Goal: Task Accomplishment & Management: Manage account settings

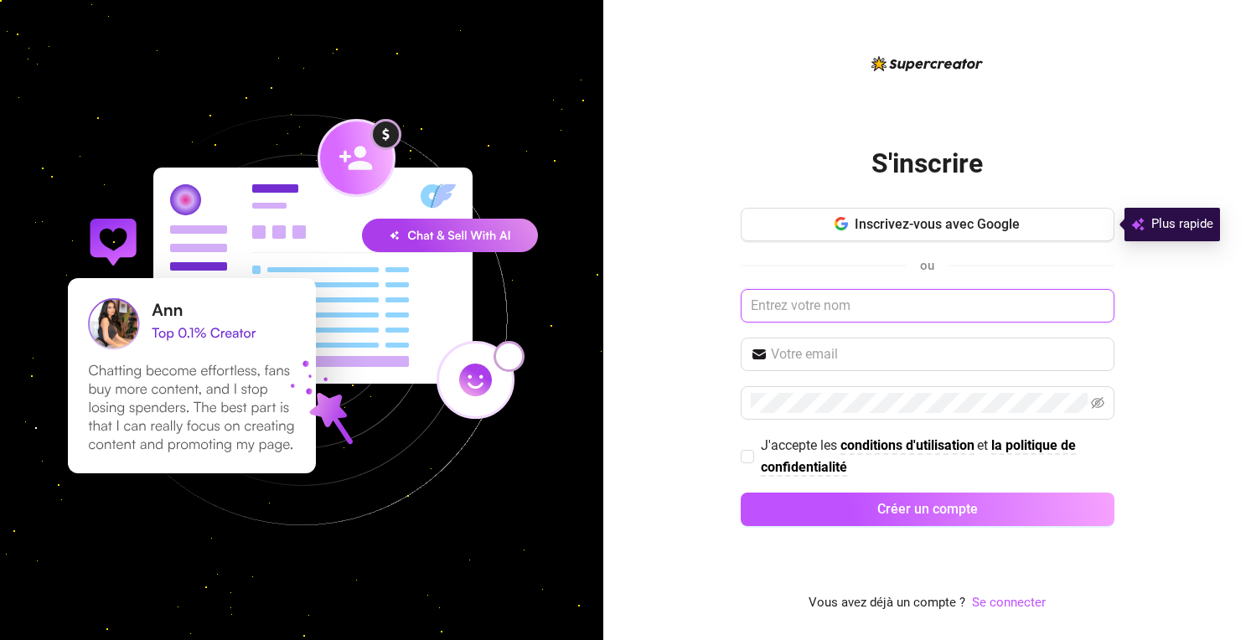
click at [845, 310] on input "text" at bounding box center [928, 306] width 374 height 34
type input "Cypox"
click at [837, 347] on input "text" at bounding box center [938, 354] width 334 height 20
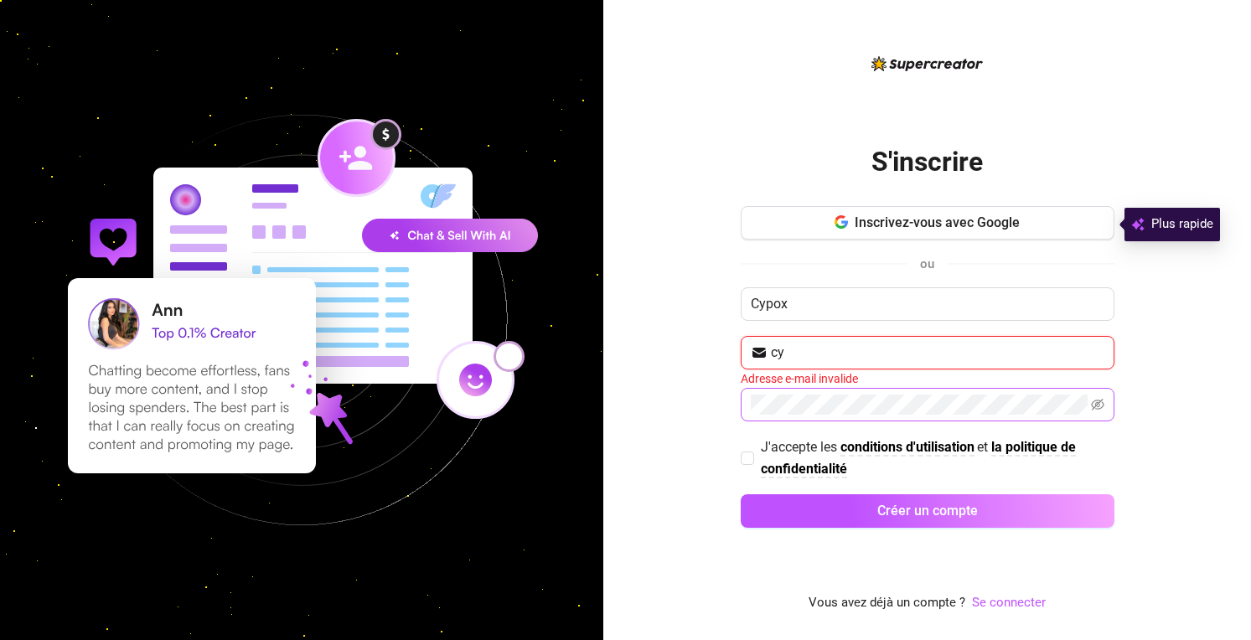
type input "[EMAIL_ADDRESS][PERSON_NAME][DOMAIN_NAME]"
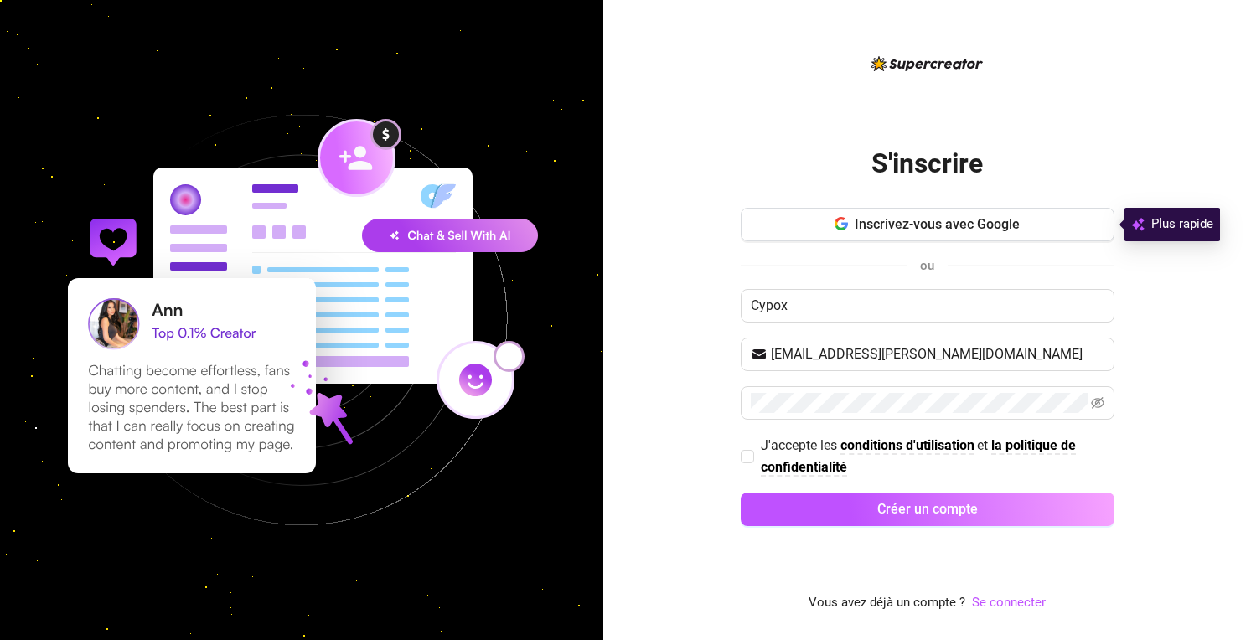
click at [738, 454] on div "S'inscrire Inscrivez-vous avec Google ou Cypox [EMAIL_ADDRESS][PERSON_NAME][DOM…" at bounding box center [927, 320] width 648 height 640
click at [744, 450] on input "J'accepte les conditions d'utilisation et la politique de confidentialité" at bounding box center [747, 456] width 12 height 12
checkbox input "true"
click at [754, 501] on button "Créer un compte" at bounding box center [928, 510] width 374 height 34
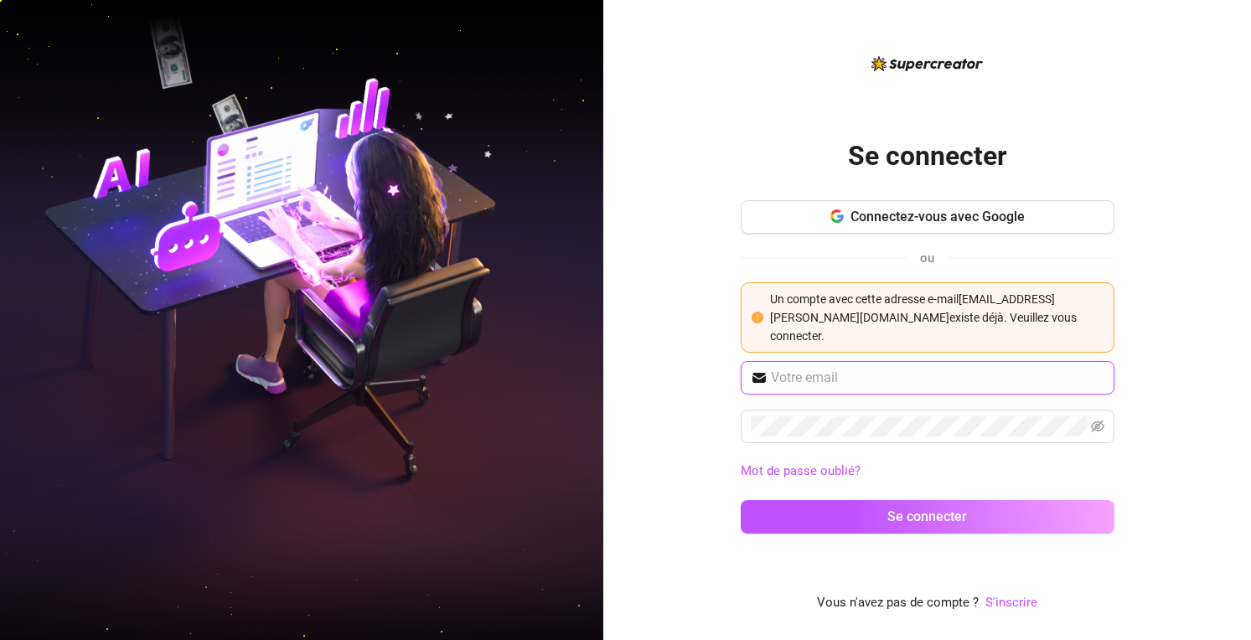
type input "[EMAIL_ADDRESS][PERSON_NAME][DOMAIN_NAME]"
click at [847, 366] on span "[EMAIL_ADDRESS][PERSON_NAME][DOMAIN_NAME]" at bounding box center [928, 378] width 374 height 34
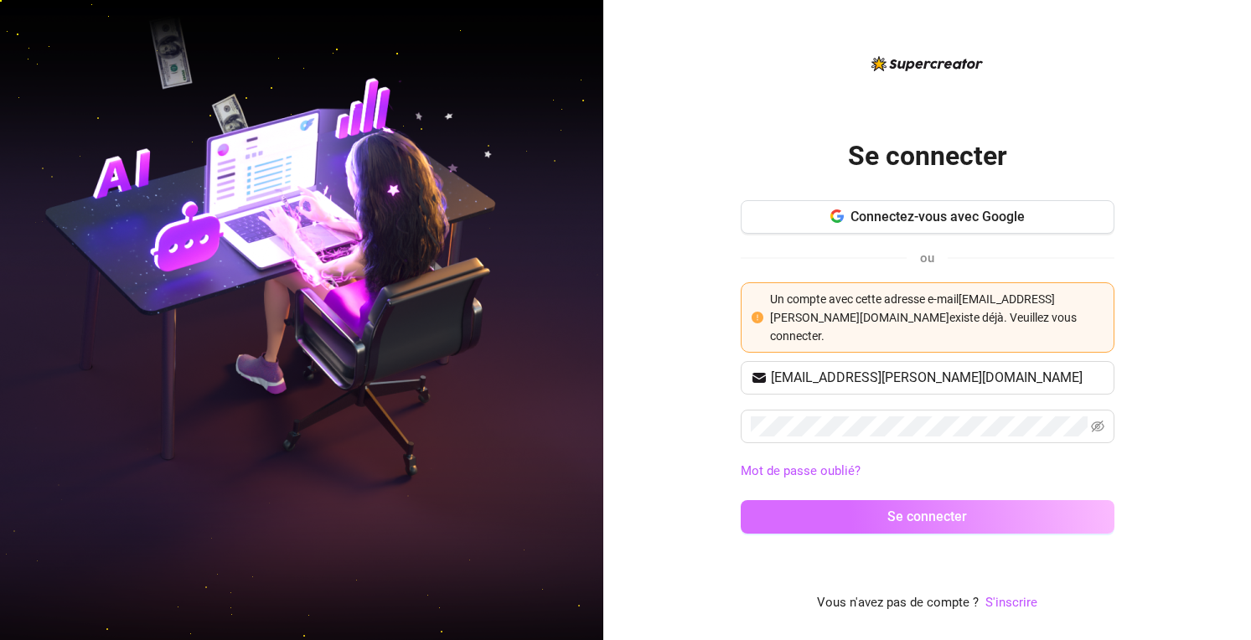
click at [820, 506] on button "Se connecter" at bounding box center [928, 517] width 374 height 34
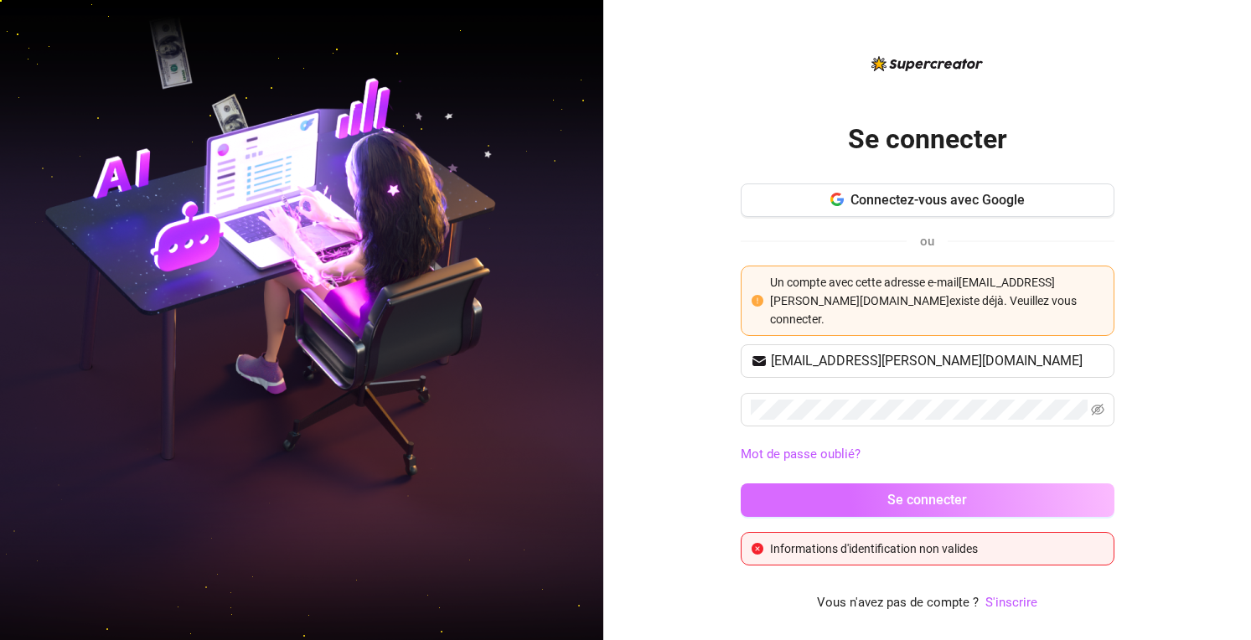
click at [809, 499] on button "Se connecter" at bounding box center [928, 501] width 374 height 34
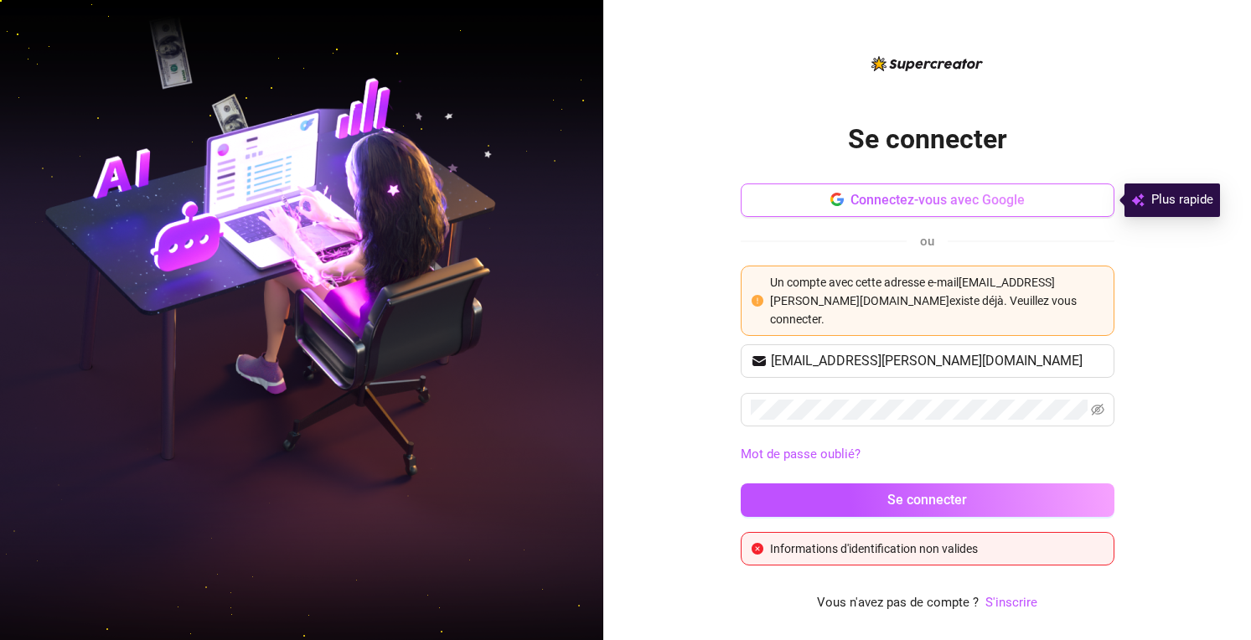
click at [1002, 214] on button "Connectez-vous avec Google" at bounding box center [928, 201] width 374 height 34
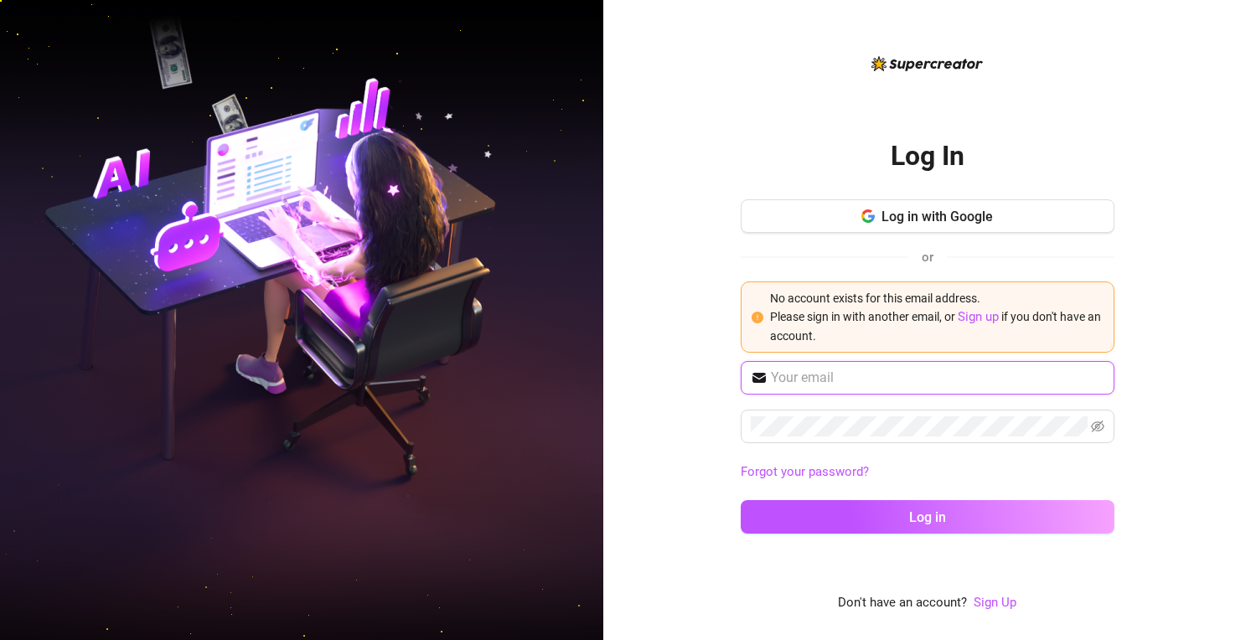
type input "[EMAIL_ADDRESS][PERSON_NAME][DOMAIN_NAME]"
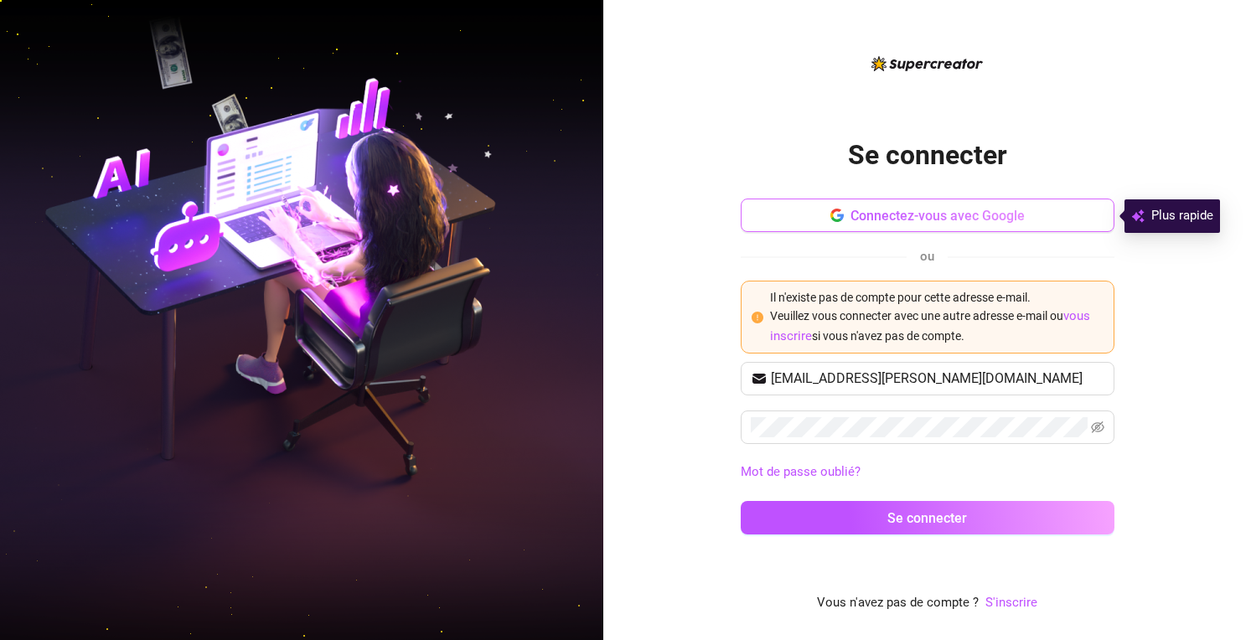
click at [914, 208] on font "Connectez-vous avec Google" at bounding box center [938, 216] width 174 height 16
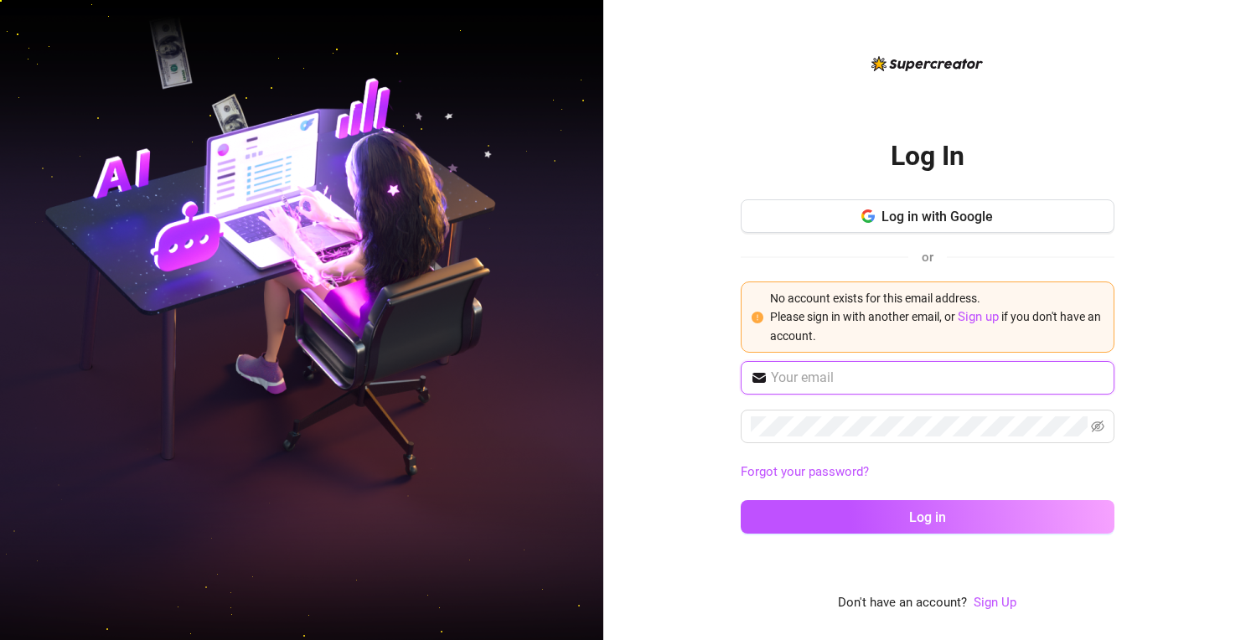
type input "cypox.benjamin@gmail.com"
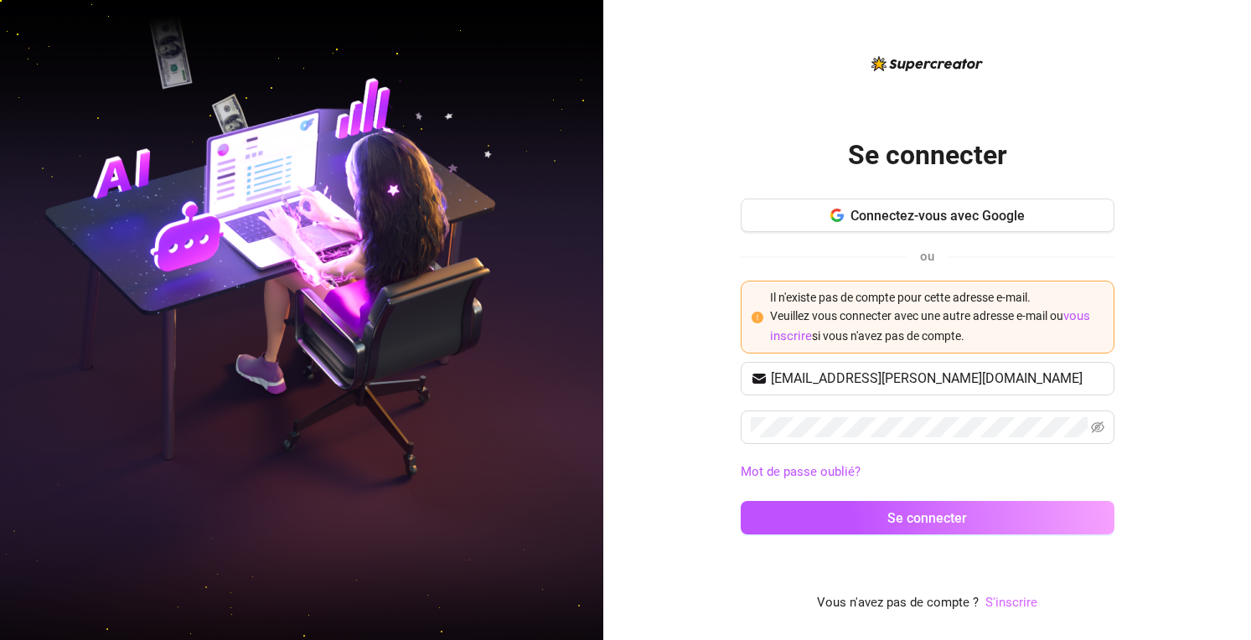
click at [1012, 600] on font "S'inscrire" at bounding box center [1012, 602] width 52 height 15
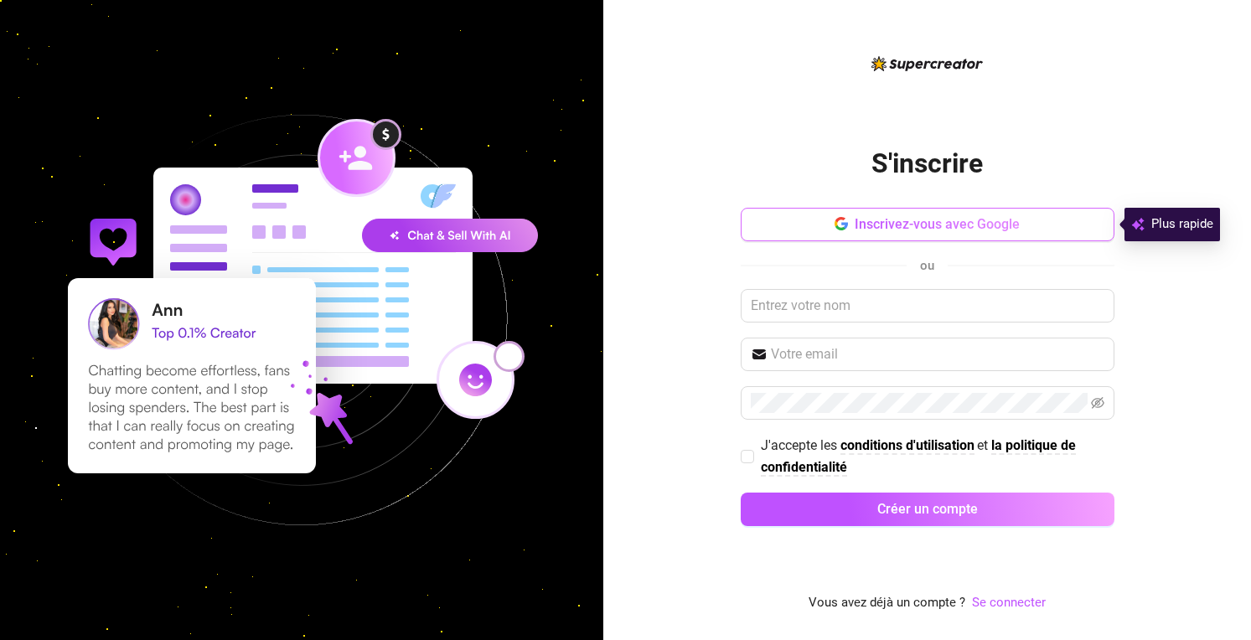
click at [941, 220] on font "Inscrivez-vous avec Google" at bounding box center [937, 224] width 165 height 16
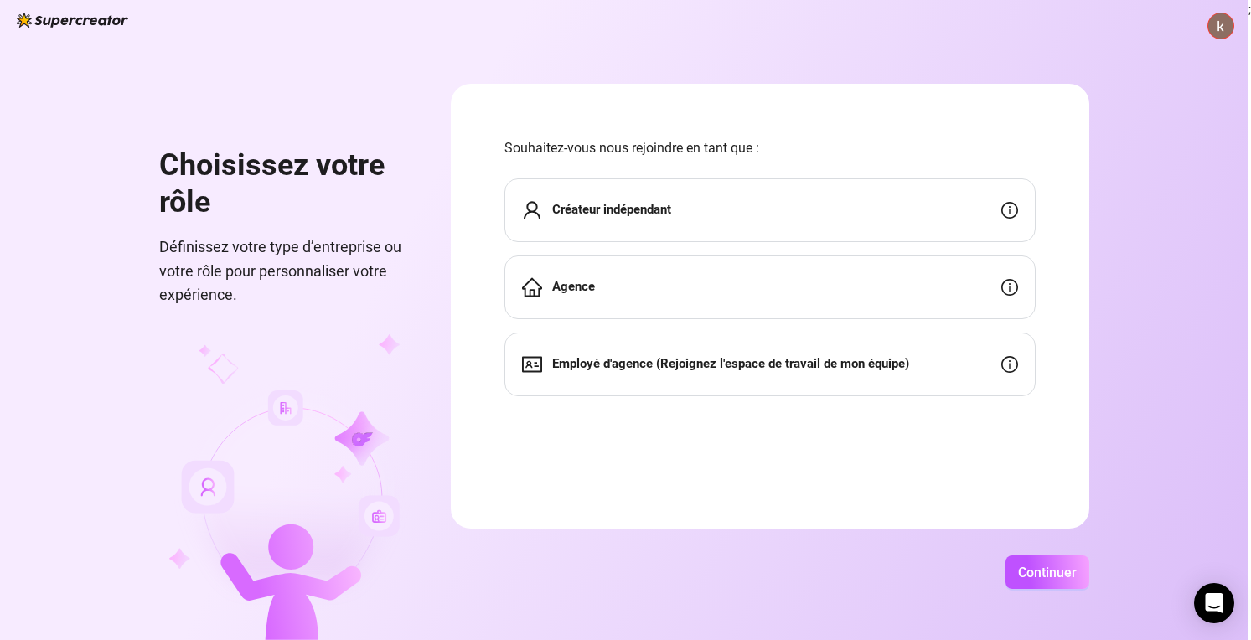
click at [729, 203] on div "Créateur indépendant" at bounding box center [770, 211] width 531 height 64
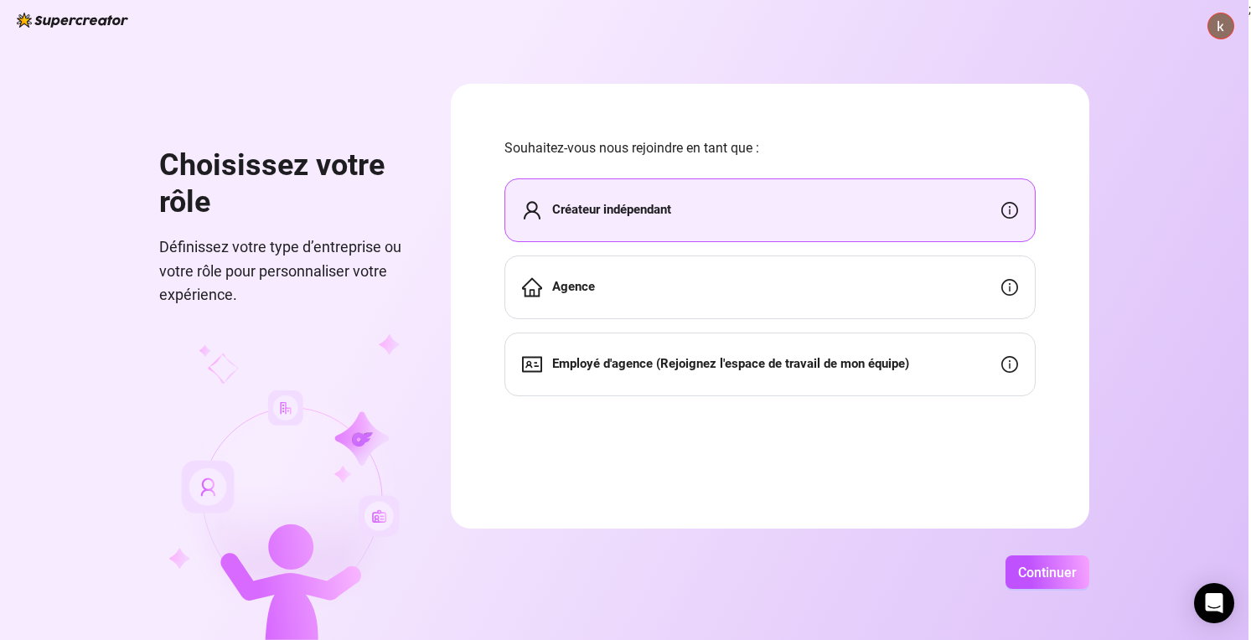
click at [924, 326] on div "Créateur indépendant Agence Employé d'agence (Rejoignez l'espace de travail de …" at bounding box center [770, 288] width 531 height 218
click at [939, 298] on div "Agence" at bounding box center [770, 288] width 531 height 64
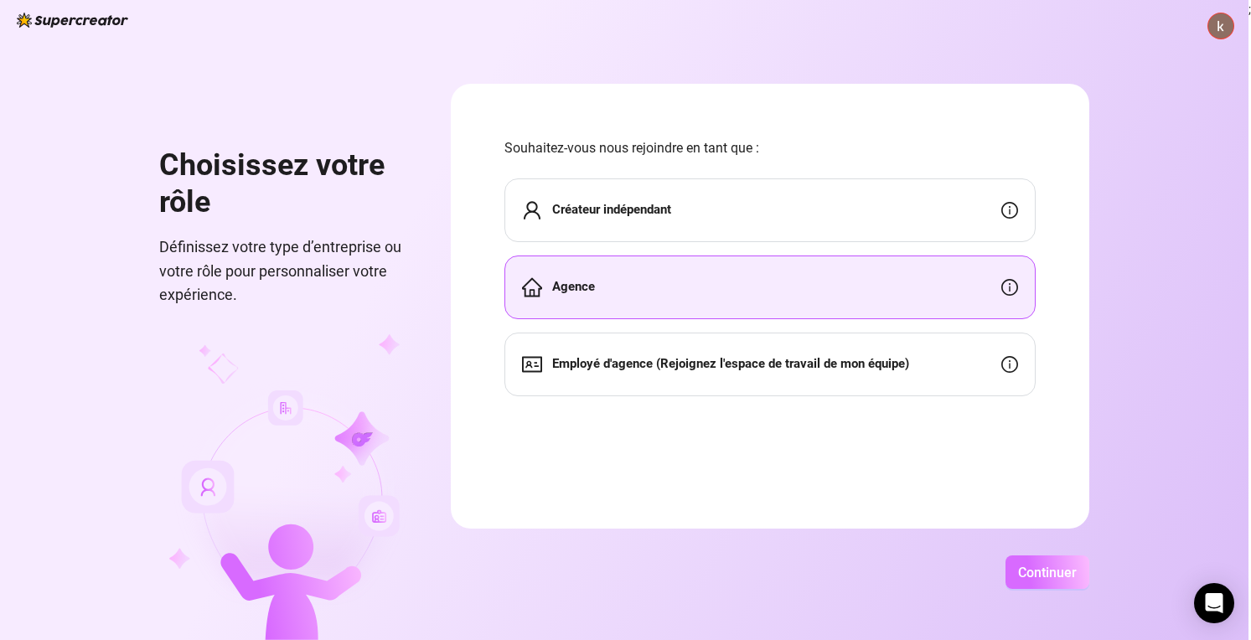
click at [1073, 575] on font "Continuer" at bounding box center [1047, 573] width 59 height 16
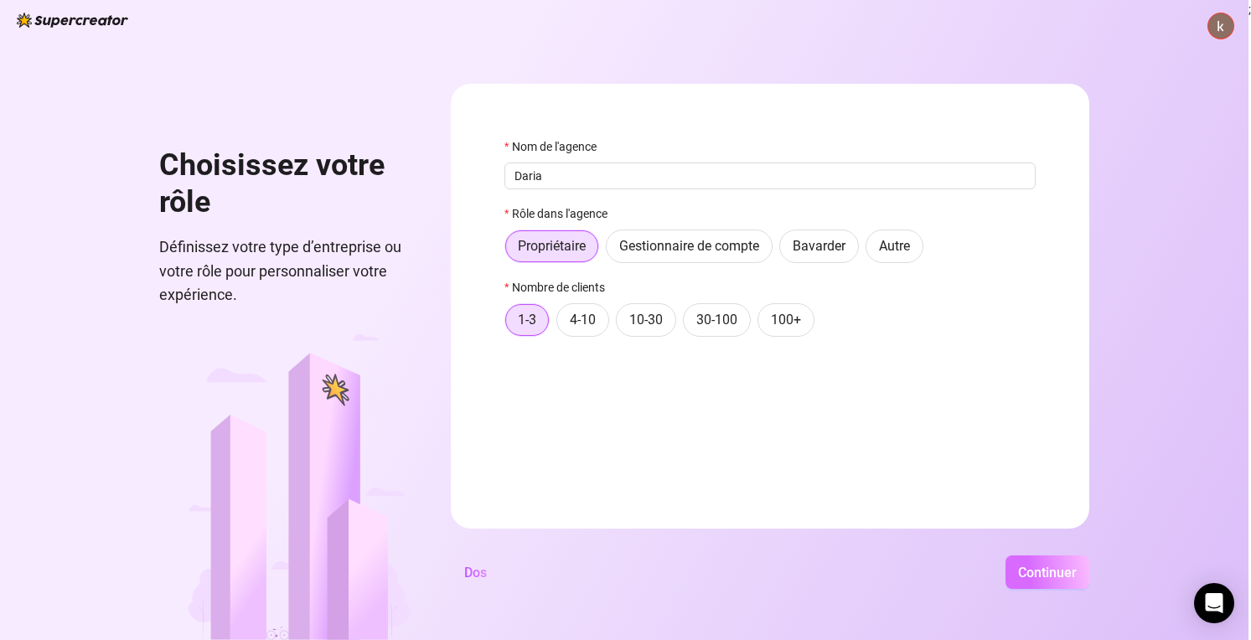
type input "Daria"
click at [1058, 569] on font "Continuer" at bounding box center [1047, 573] width 59 height 16
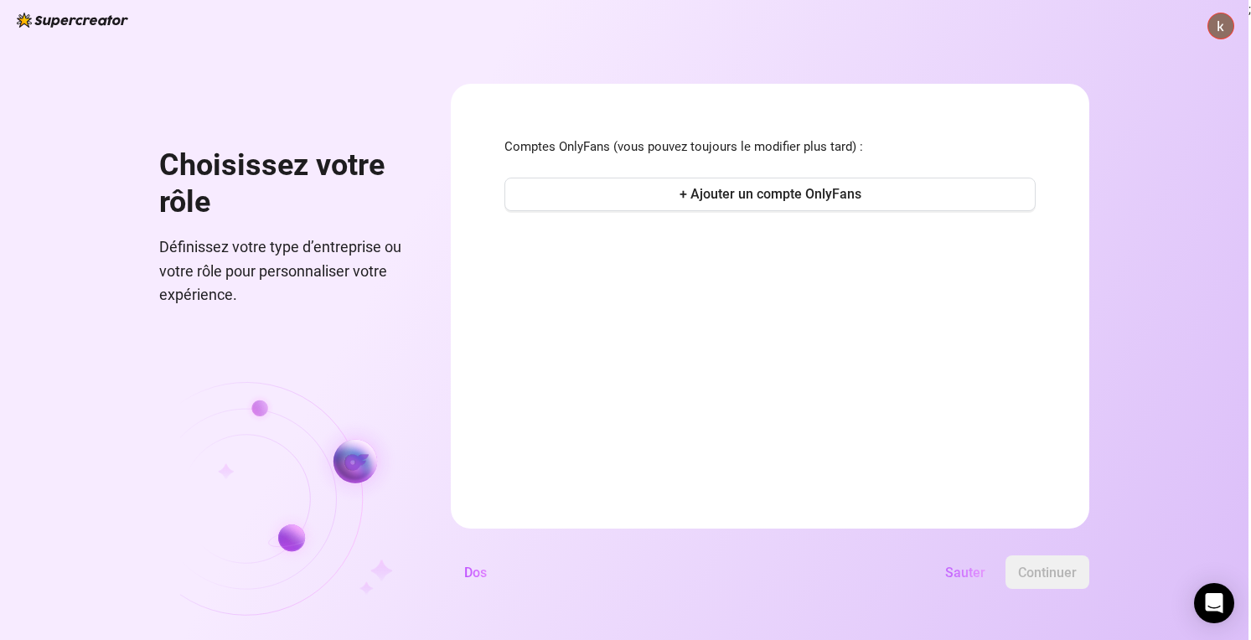
click at [965, 577] on font "Sauter" at bounding box center [965, 573] width 40 height 16
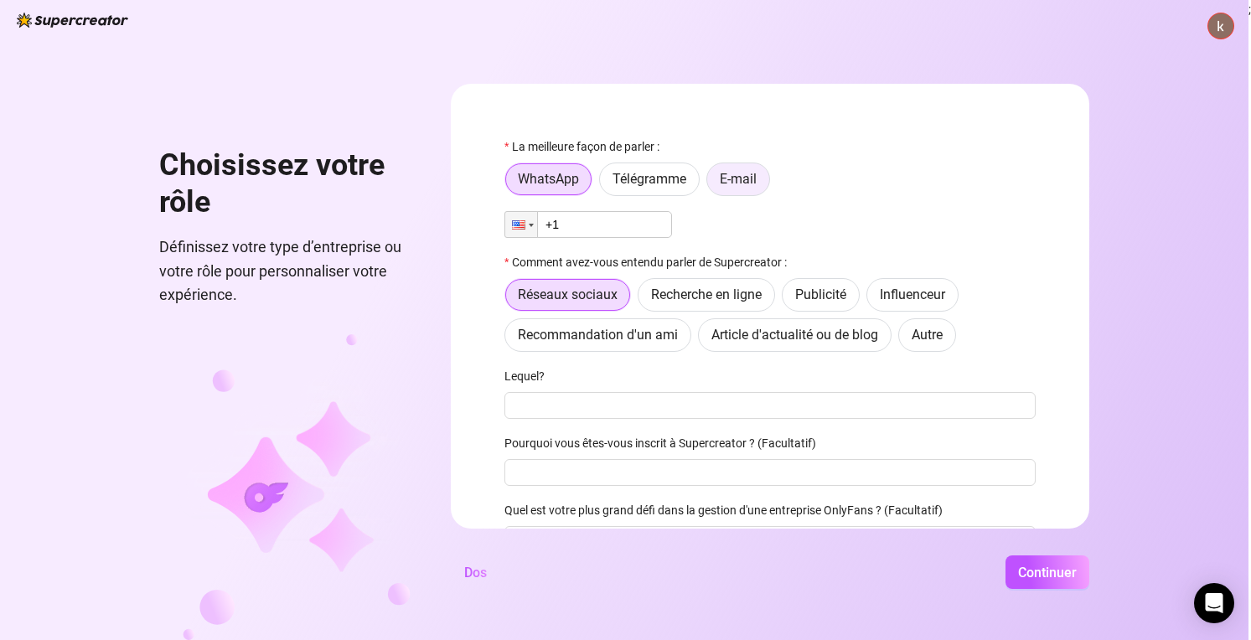
click at [730, 183] on font "E-mail" at bounding box center [738, 179] width 37 height 16
click at [712, 184] on input "E-mail" at bounding box center [712, 184] width 0 height 0
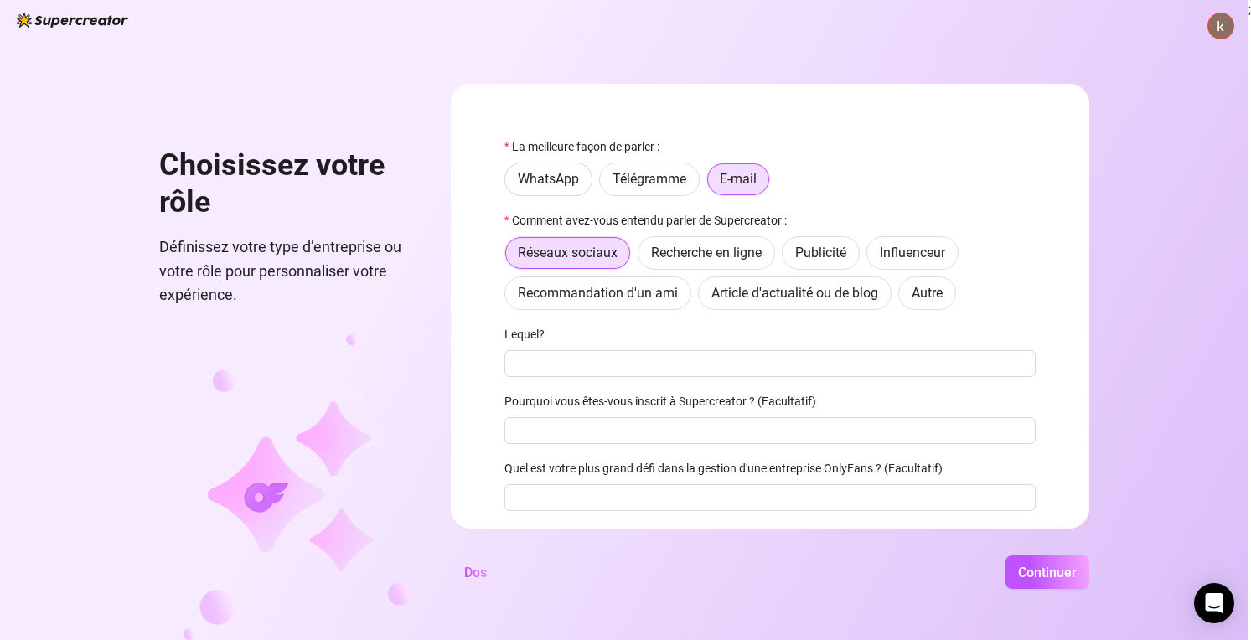
click at [589, 350] on div "Lequel?" at bounding box center [770, 337] width 531 height 25
click at [588, 358] on input "Lequel?" at bounding box center [770, 363] width 531 height 27
type input "Instagram"
click at [1028, 579] on font "Continuer" at bounding box center [1047, 573] width 59 height 16
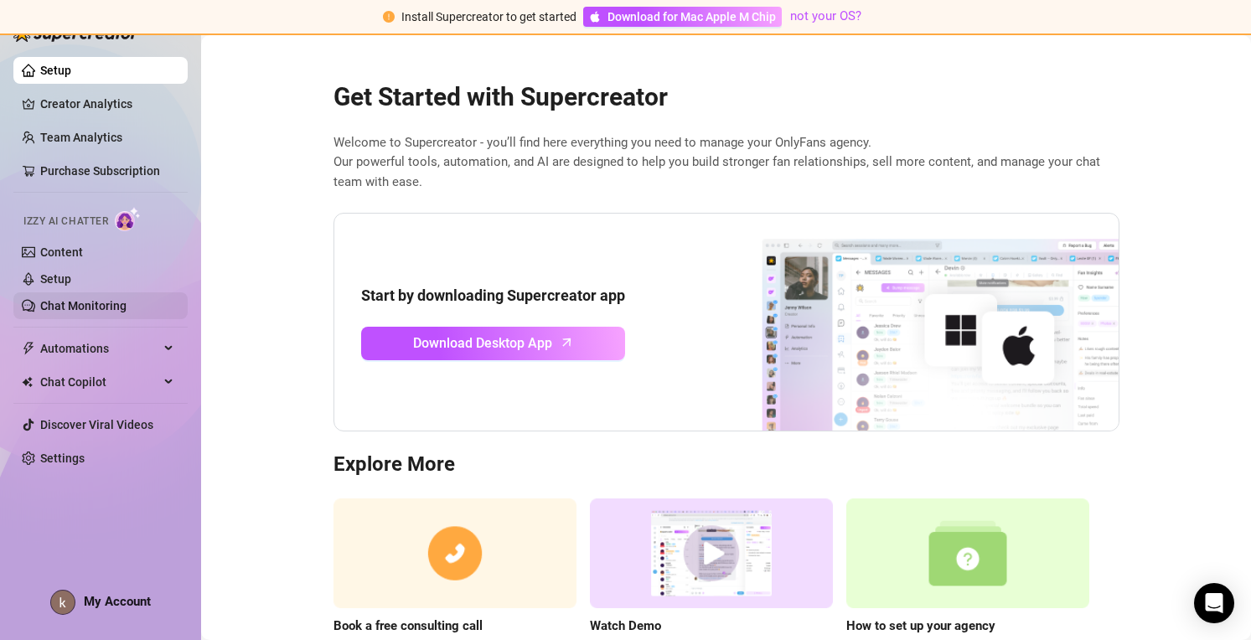
click at [96, 306] on link "Chat Monitoring" at bounding box center [83, 305] width 86 height 13
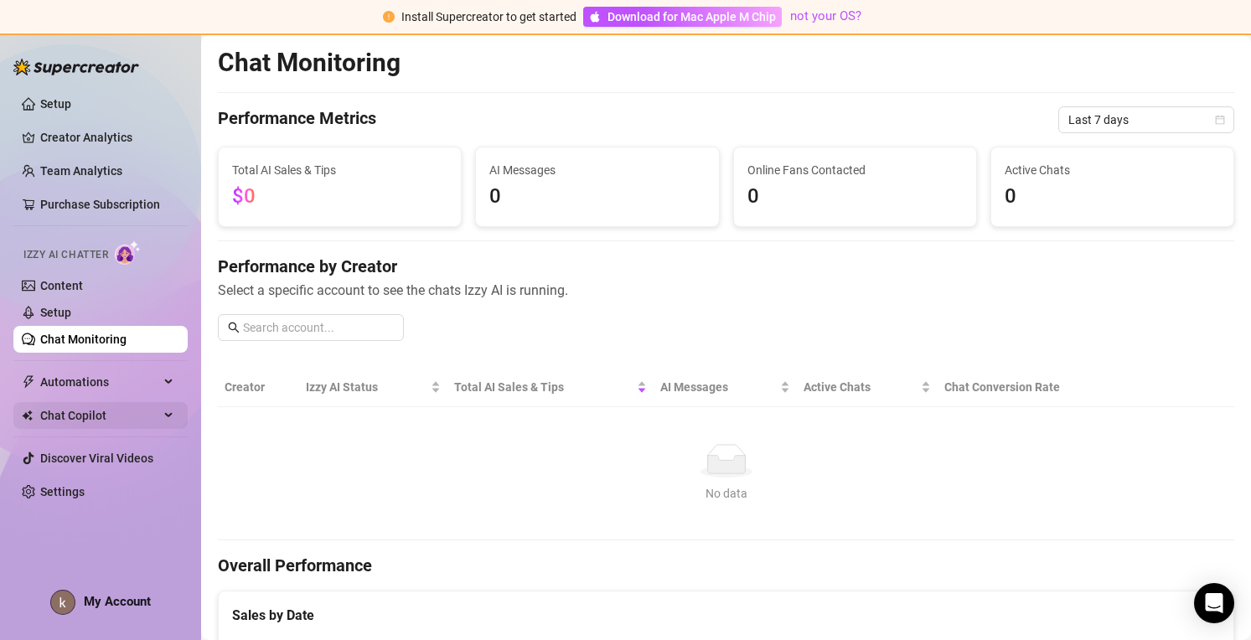
click at [100, 417] on span "Chat Copilot" at bounding box center [99, 415] width 119 height 27
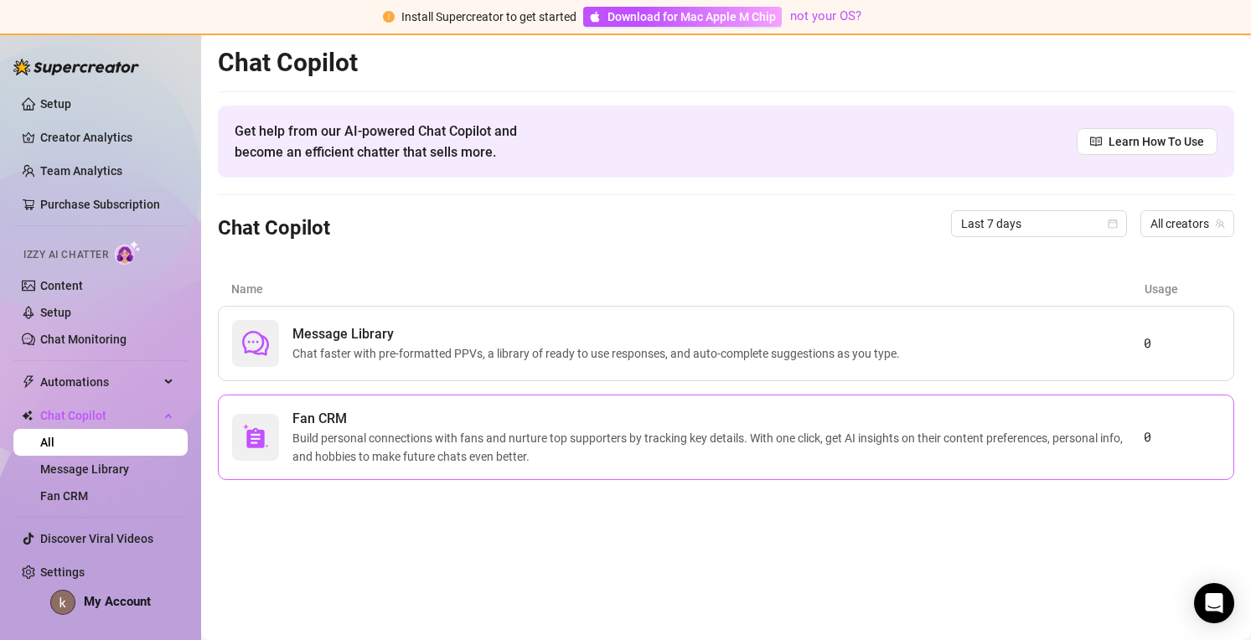
click at [327, 410] on span "Fan CRM" at bounding box center [717, 419] width 851 height 20
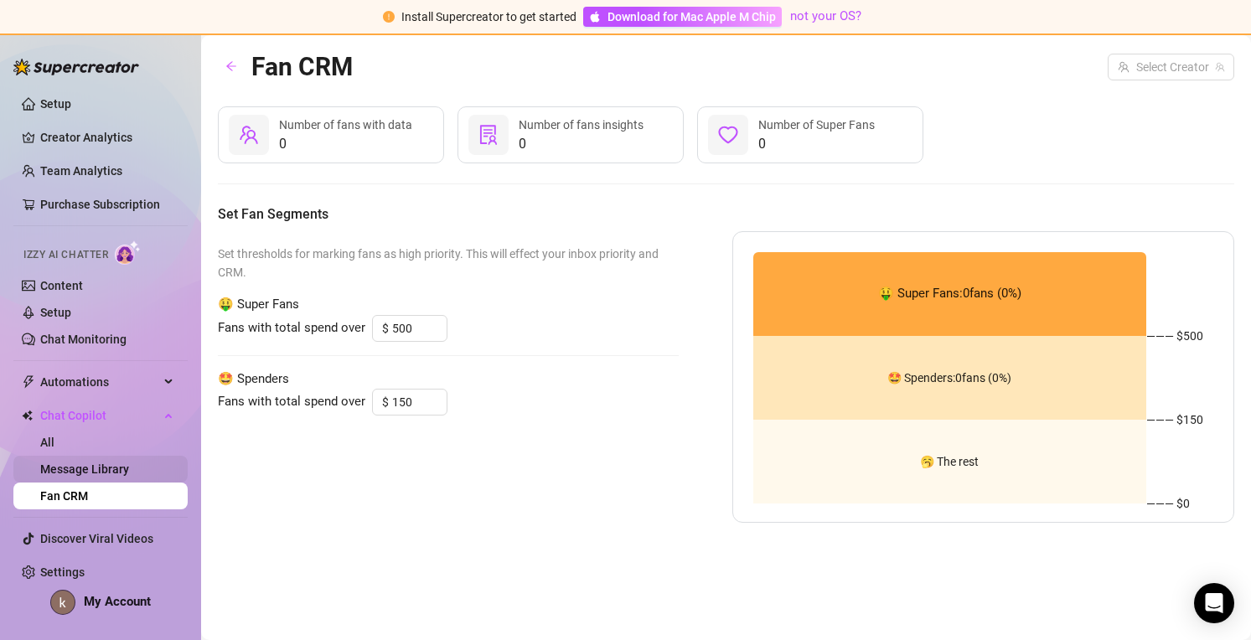
click at [115, 468] on link "Message Library" at bounding box center [84, 469] width 89 height 13
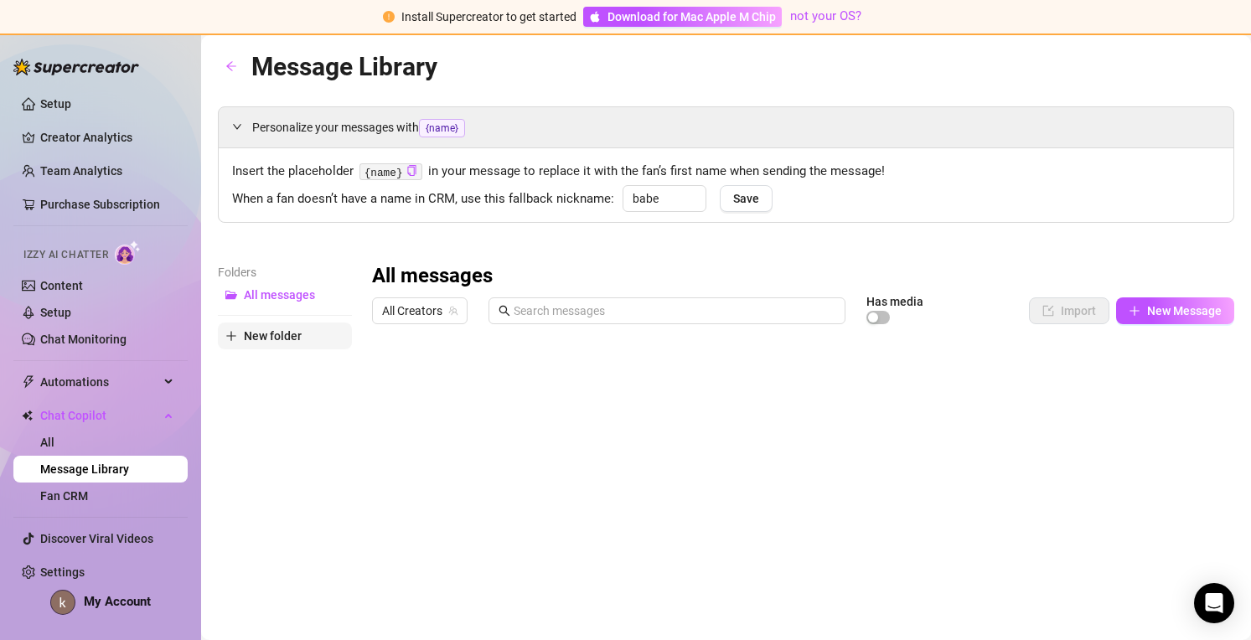
click at [287, 332] on span "New folder" at bounding box center [273, 335] width 58 height 13
click at [396, 367] on div "All messages All Creators Has media Import New Message Title Text Media $ AI Pr…" at bounding box center [803, 538] width 862 height 551
click at [1202, 313] on span "New Message" at bounding box center [1184, 310] width 75 height 13
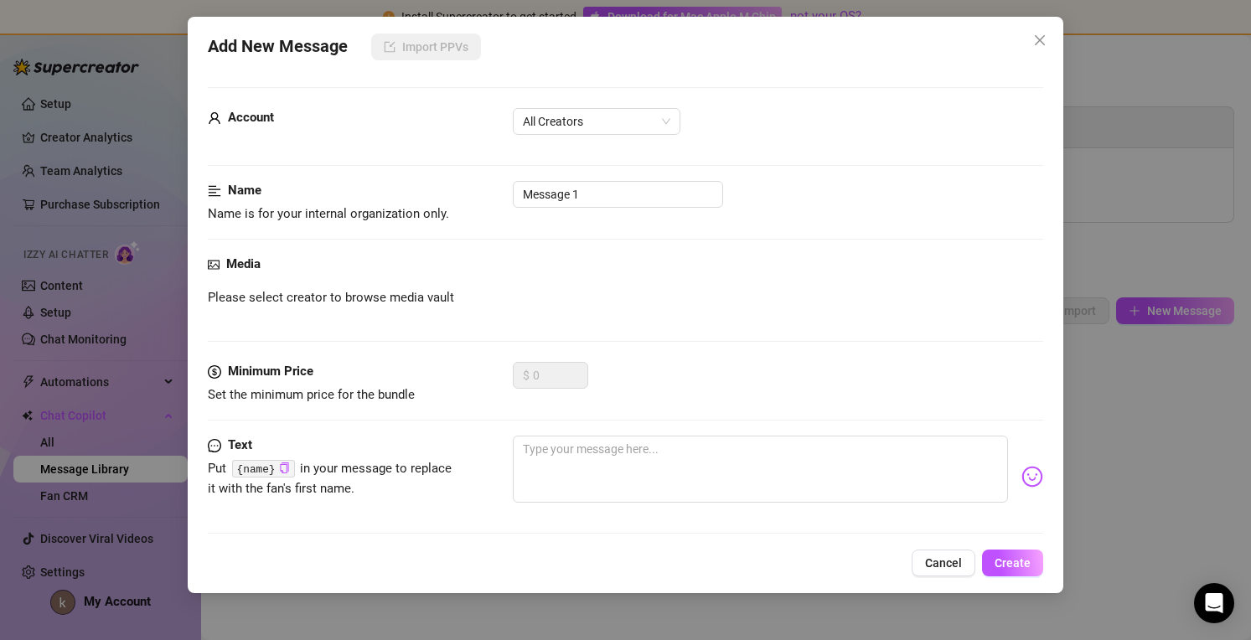
scroll to position [82, 0]
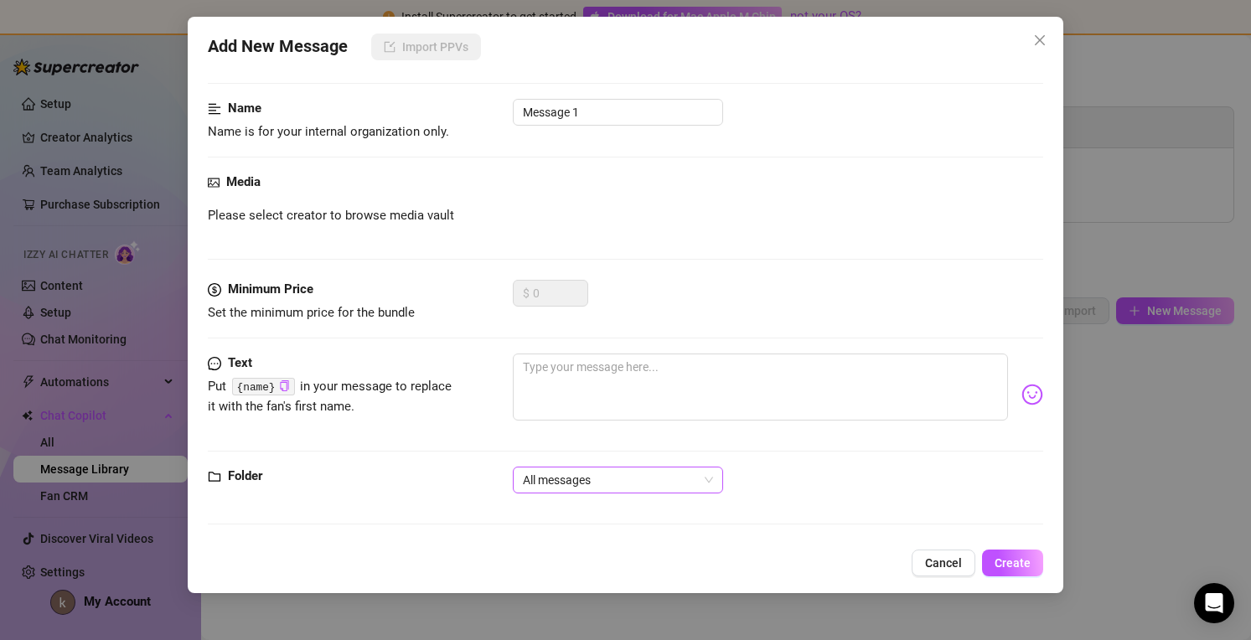
click at [565, 484] on span "All messages" at bounding box center [618, 480] width 190 height 25
click at [798, 464] on div "Text Put {name} in your message to replace it with the fan's first name." at bounding box center [626, 410] width 836 height 113
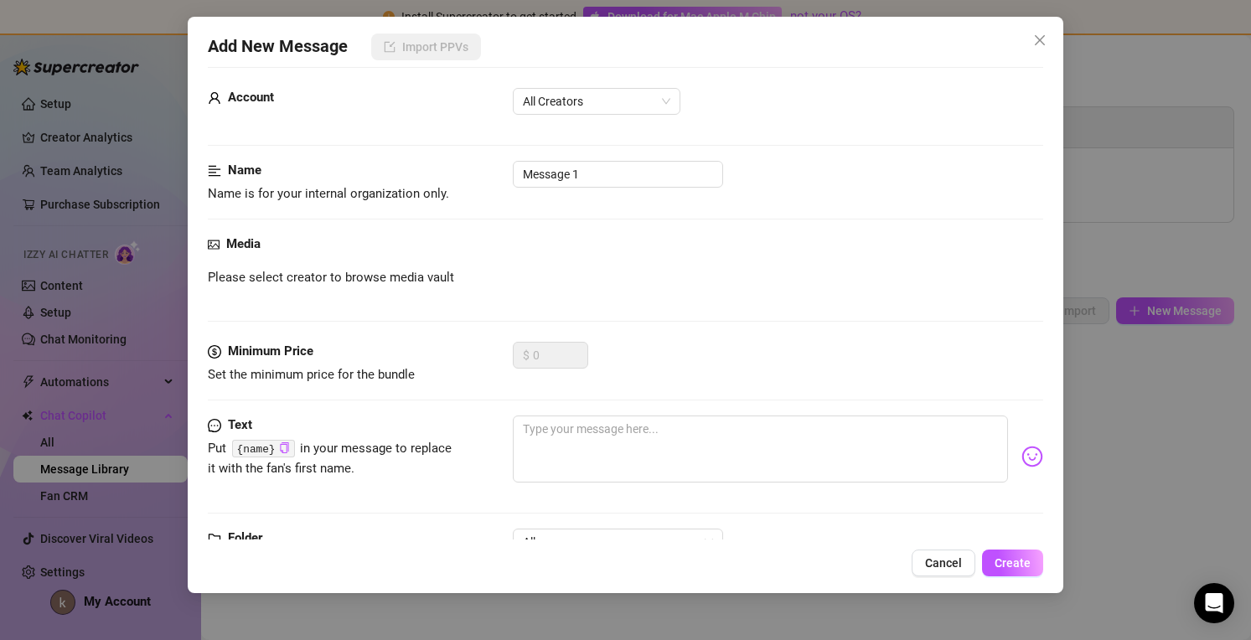
scroll to position [0, 0]
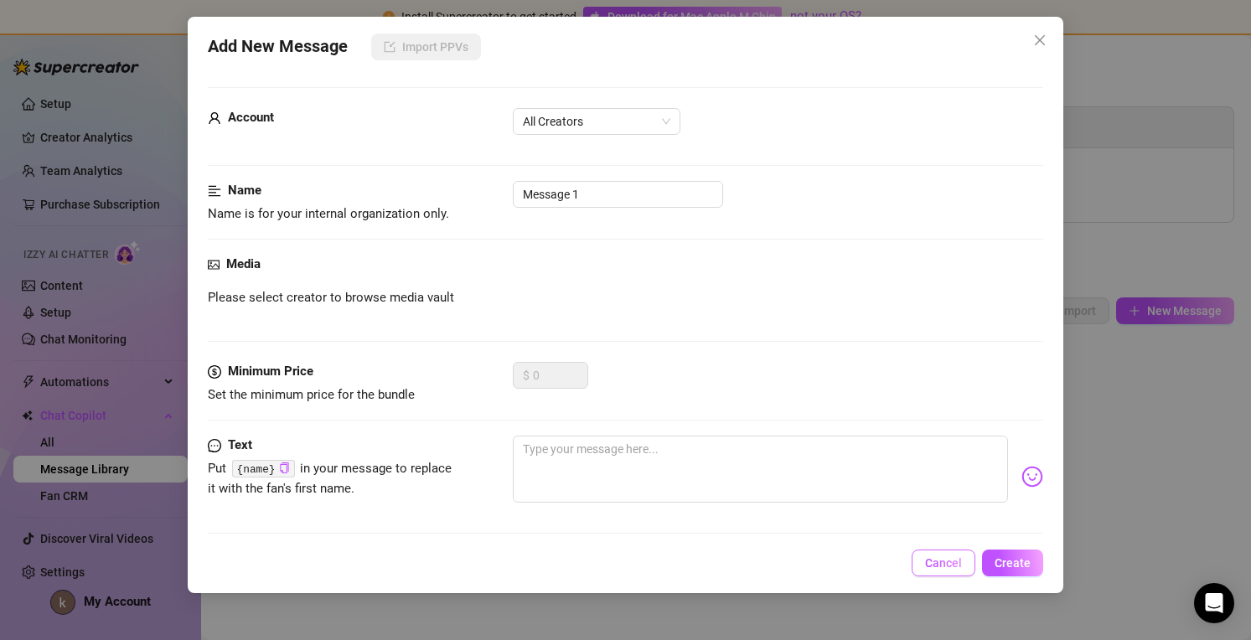
click at [950, 561] on span "Cancel" at bounding box center [943, 562] width 37 height 13
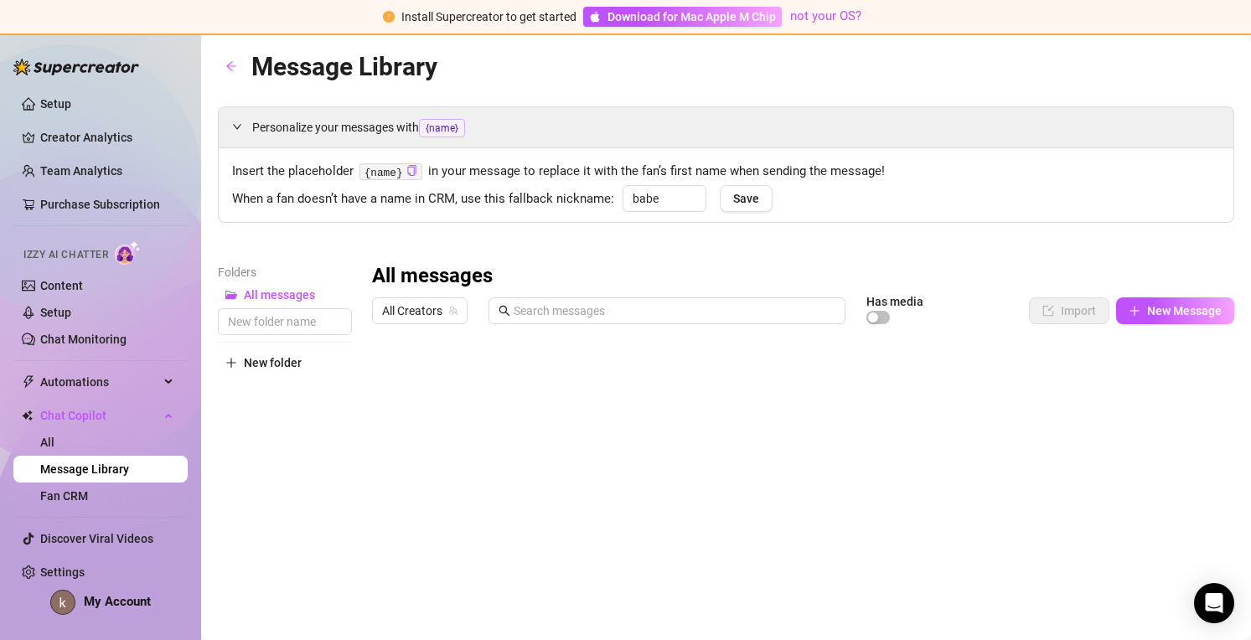
click at [156, 366] on ul "Setup Creator Analytics Team Analytics Purchase Subscription Izzy AI Chatter Co…" at bounding box center [100, 338] width 174 height 509
click at [150, 383] on span "Automations" at bounding box center [99, 382] width 119 height 27
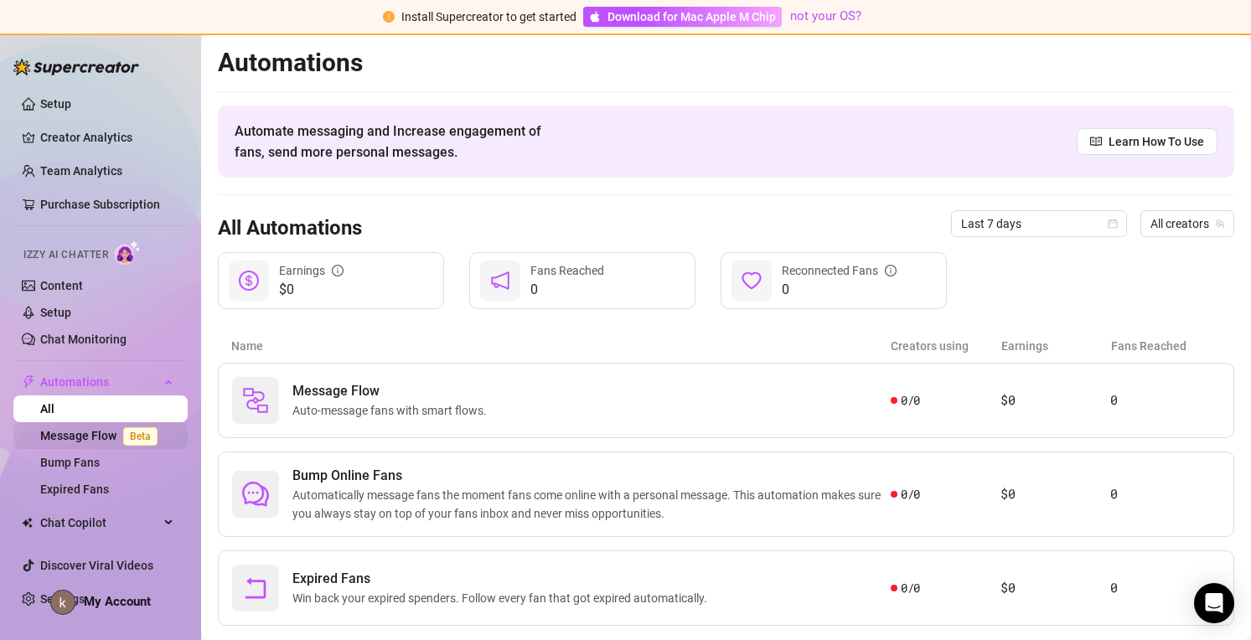
click at [86, 437] on link "Message Flow Beta" at bounding box center [102, 435] width 124 height 13
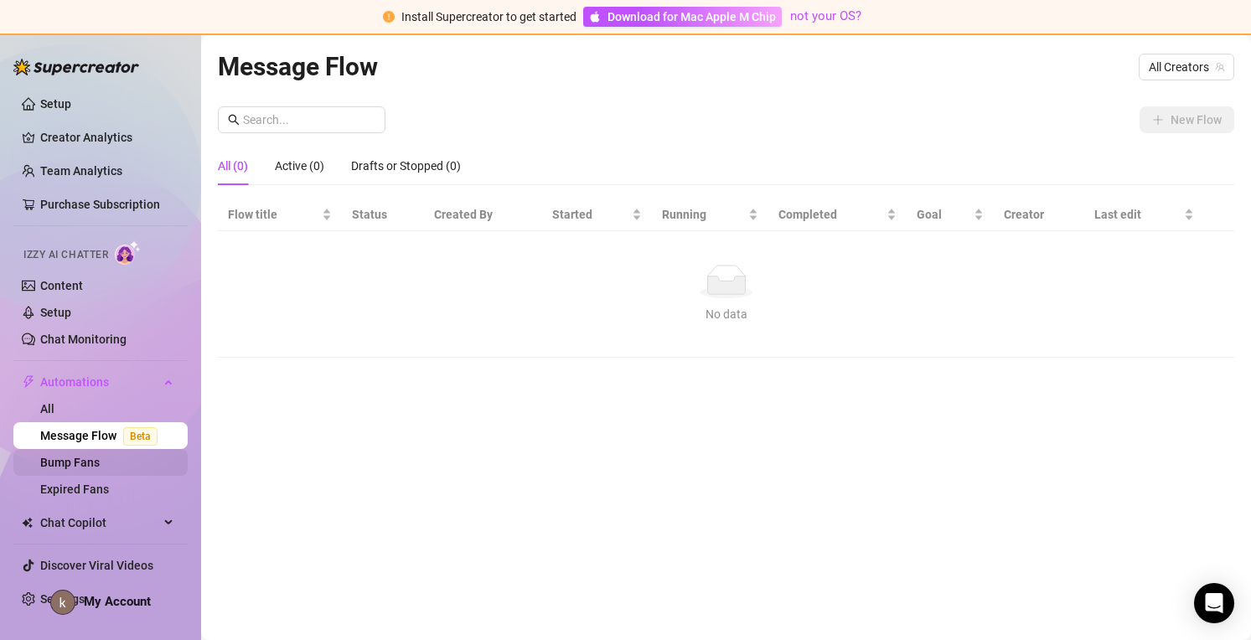
click at [100, 463] on link "Bump Fans" at bounding box center [70, 462] width 60 height 13
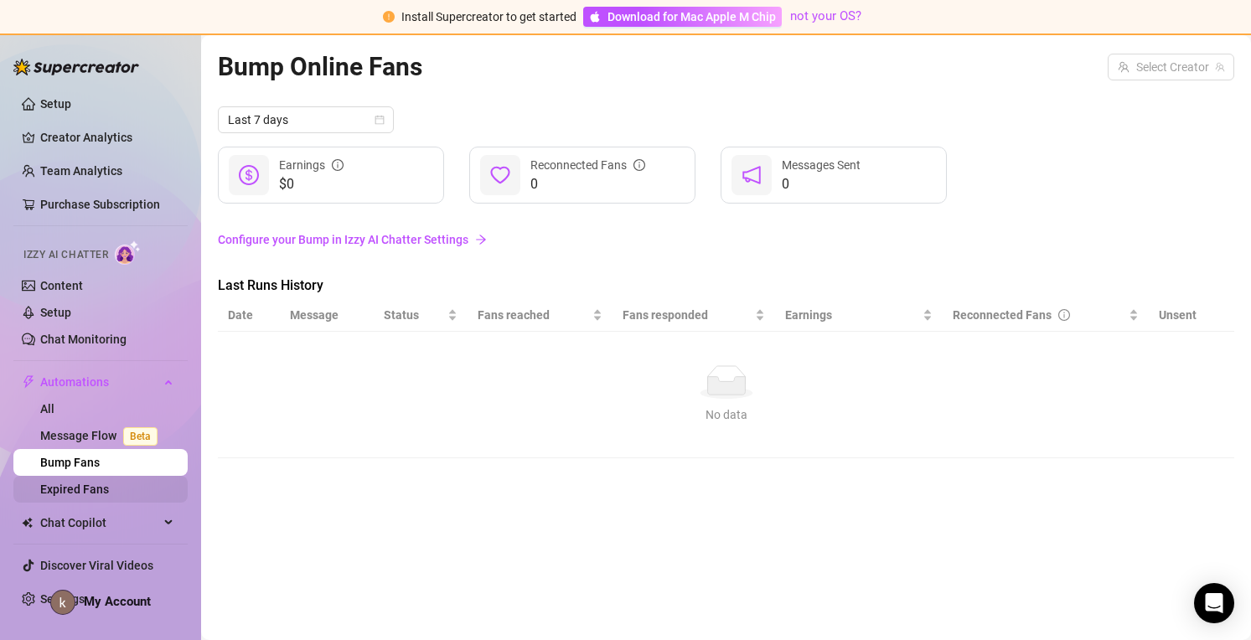
click at [108, 496] on link "Expired Fans" at bounding box center [74, 489] width 69 height 13
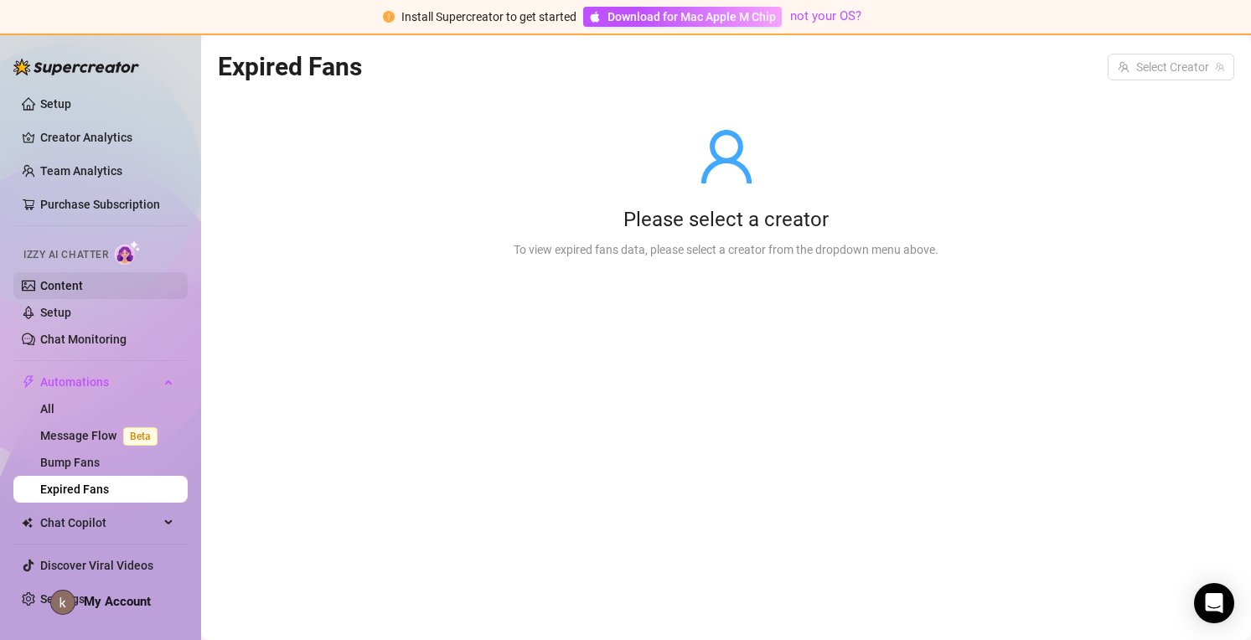
click at [83, 291] on link "Content" at bounding box center [61, 285] width 43 height 13
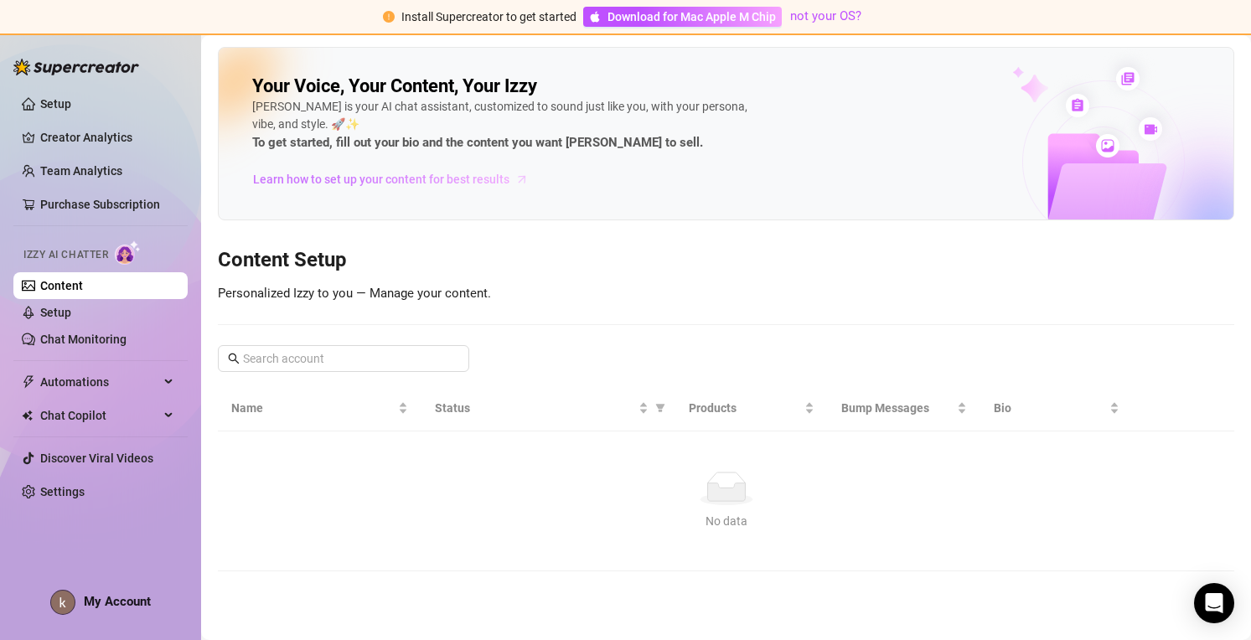
click at [358, 182] on span "Learn how to set up your content for best results" at bounding box center [381, 179] width 256 height 18
click at [71, 313] on link "Setup" at bounding box center [55, 312] width 31 height 13
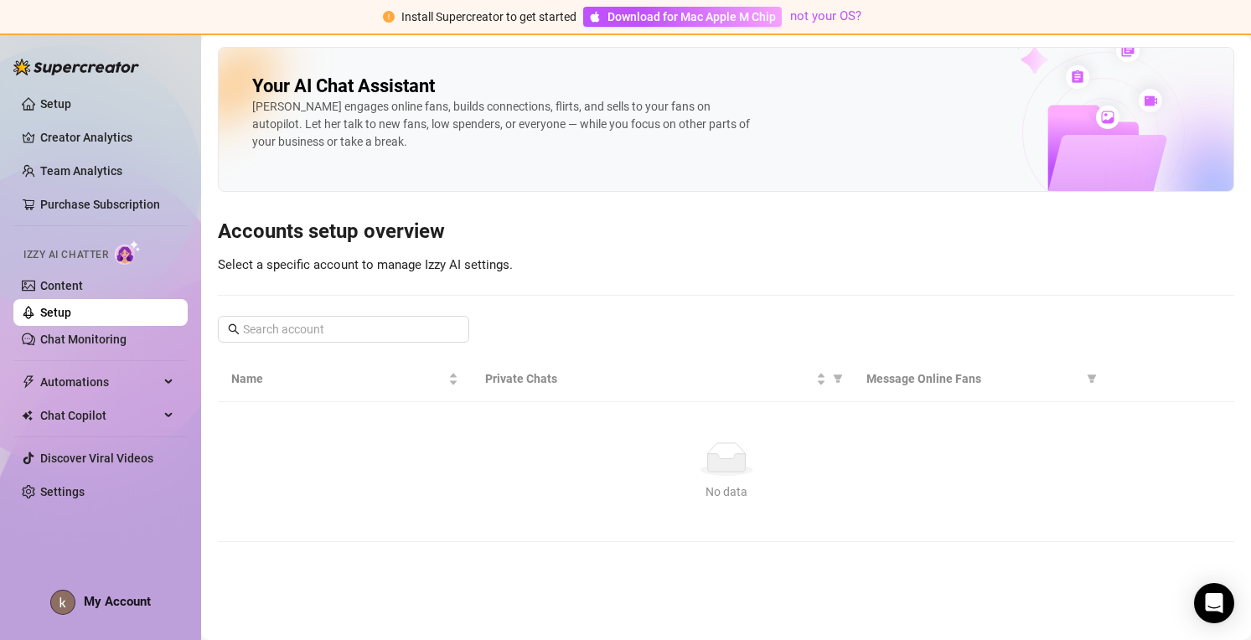
click at [397, 149] on div "[PERSON_NAME] engages online fans, builds connections, flirts, and sells to you…" at bounding box center [503, 124] width 503 height 53
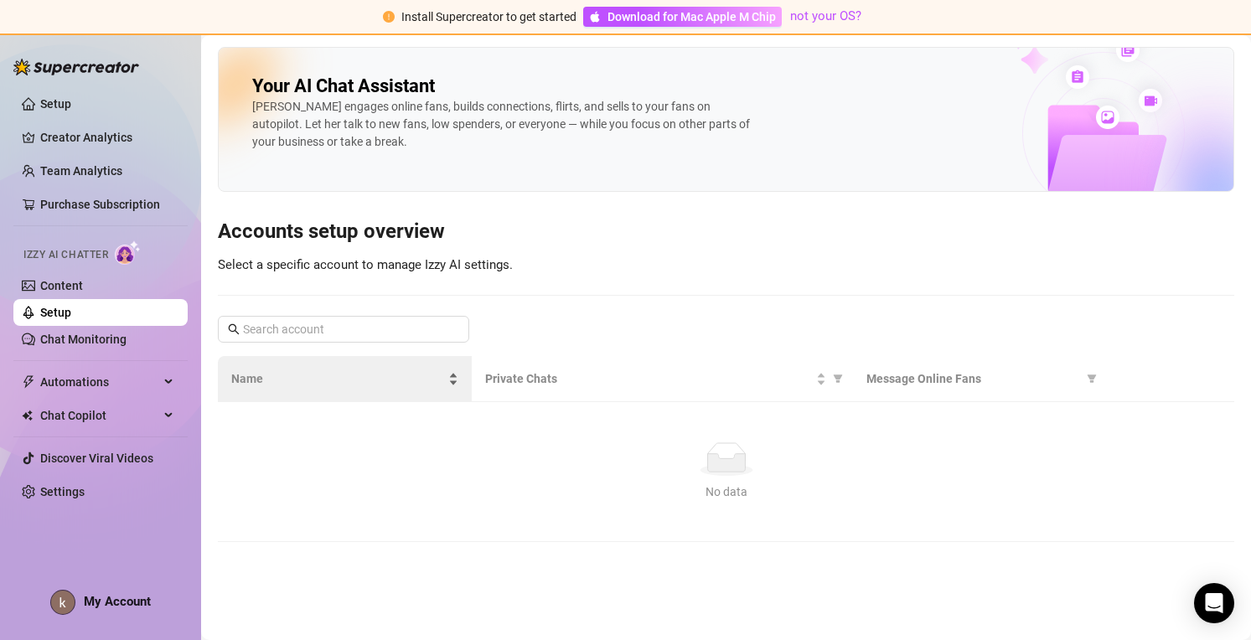
click at [291, 388] on div "Name" at bounding box center [344, 379] width 227 height 18
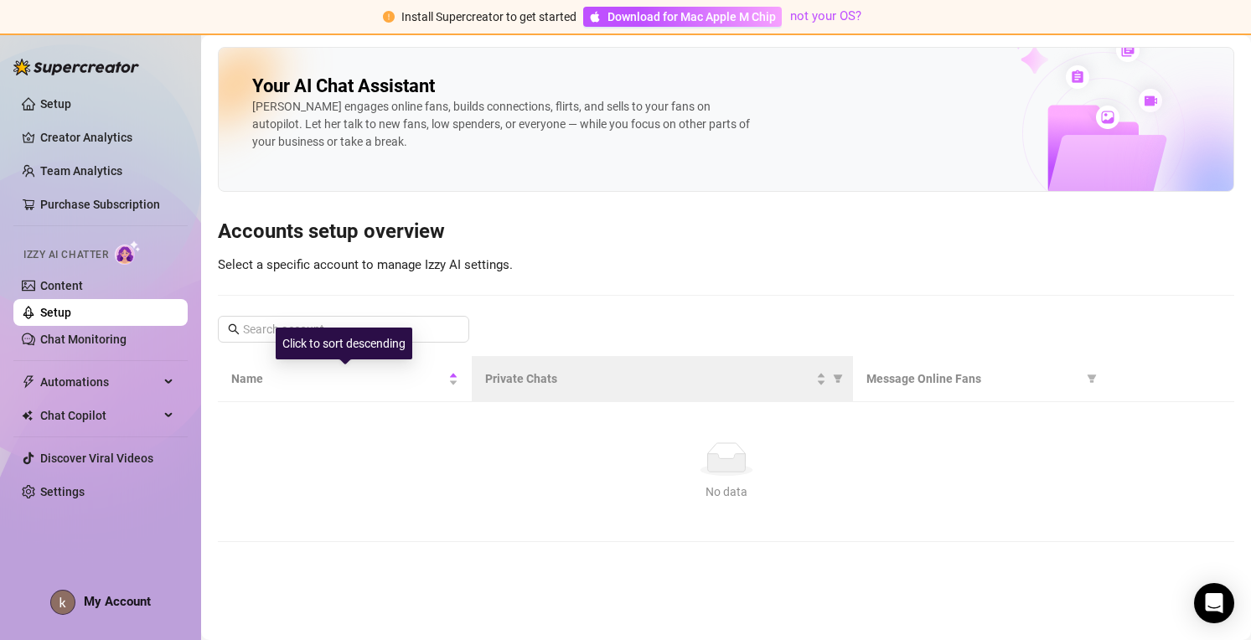
click at [539, 390] on th "Private Chats" at bounding box center [662, 379] width 381 height 46
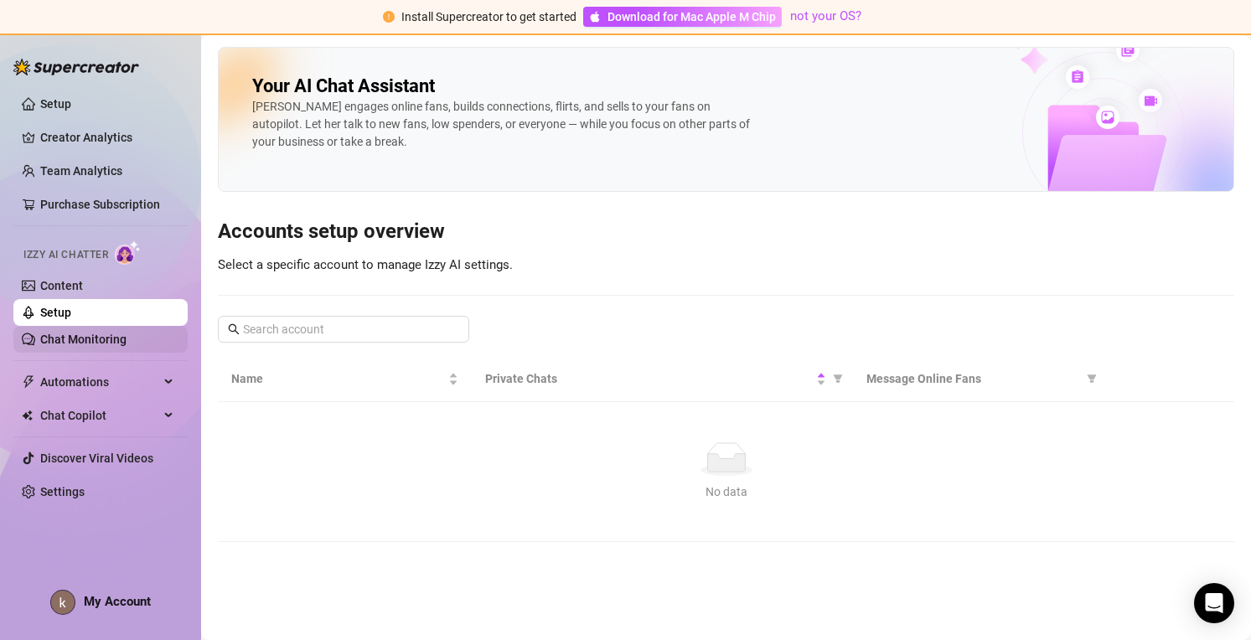
click at [93, 345] on link "Chat Monitoring" at bounding box center [83, 339] width 86 height 13
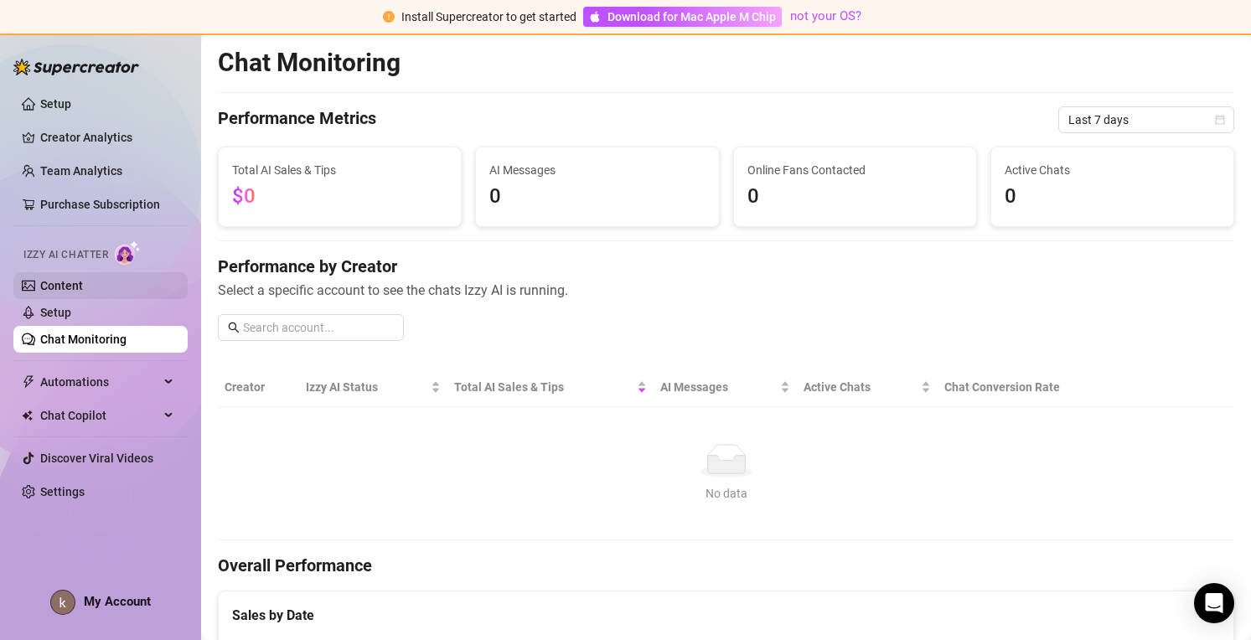
click at [83, 292] on link "Content" at bounding box center [61, 285] width 43 height 13
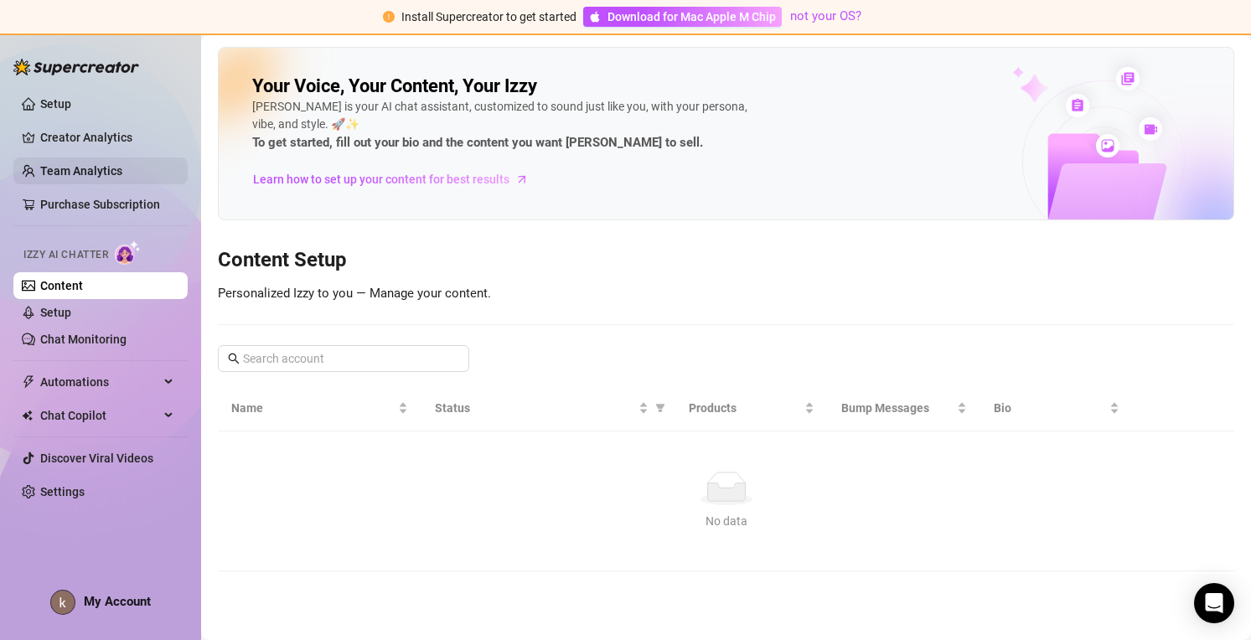
click at [104, 174] on link "Team Analytics" at bounding box center [81, 170] width 82 height 13
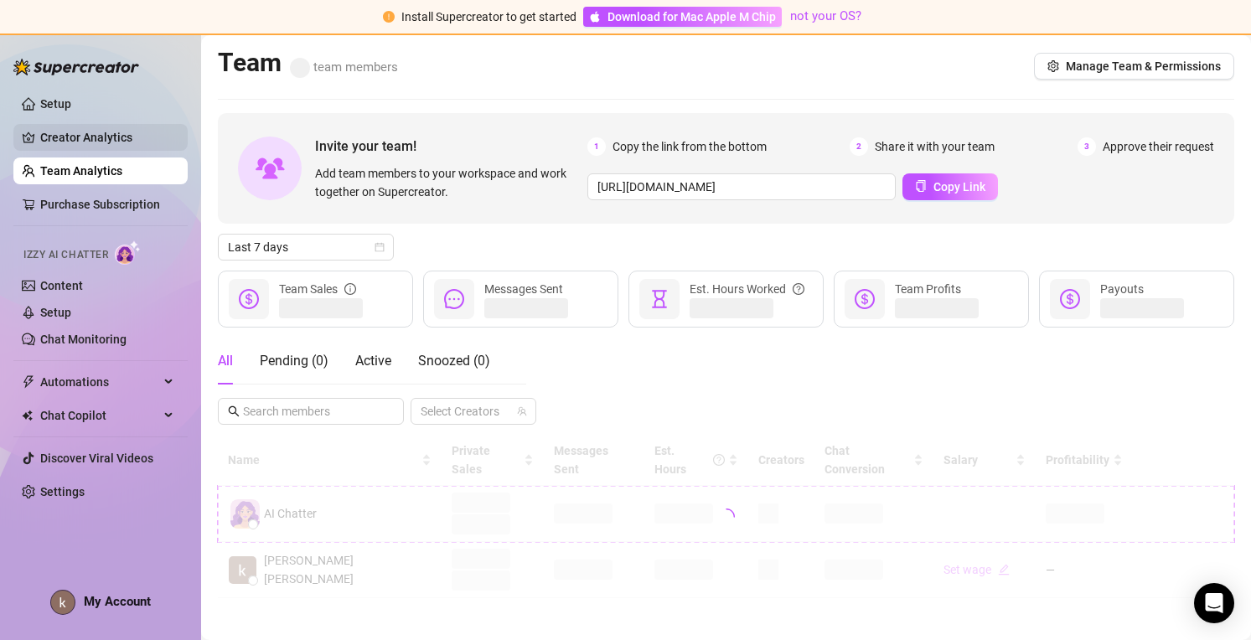
click at [105, 151] on link "Creator Analytics" at bounding box center [107, 137] width 134 height 27
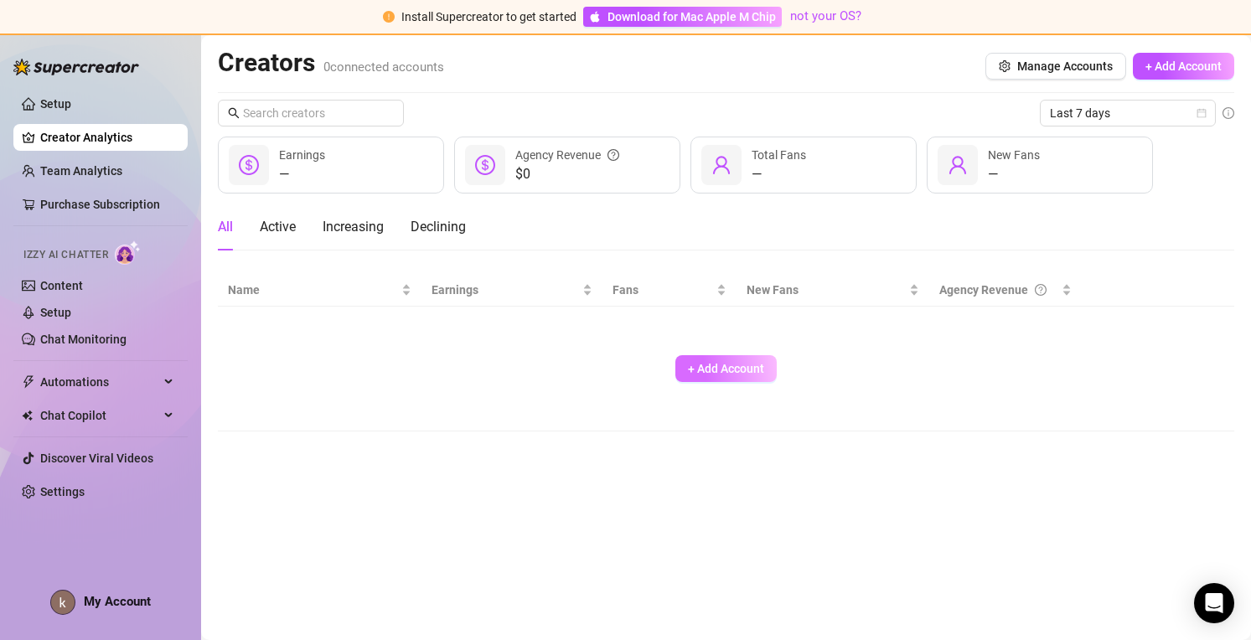
click at [732, 365] on span "+ Add Account" at bounding box center [726, 368] width 76 height 13
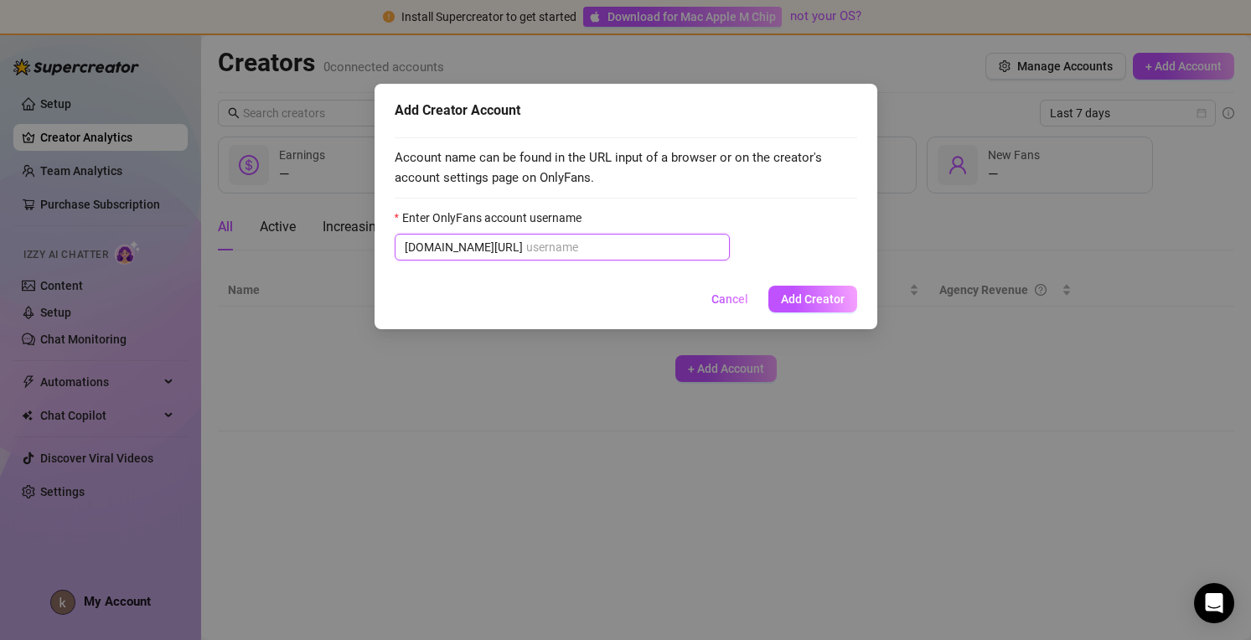
paste input "[PERSON_NAME]"
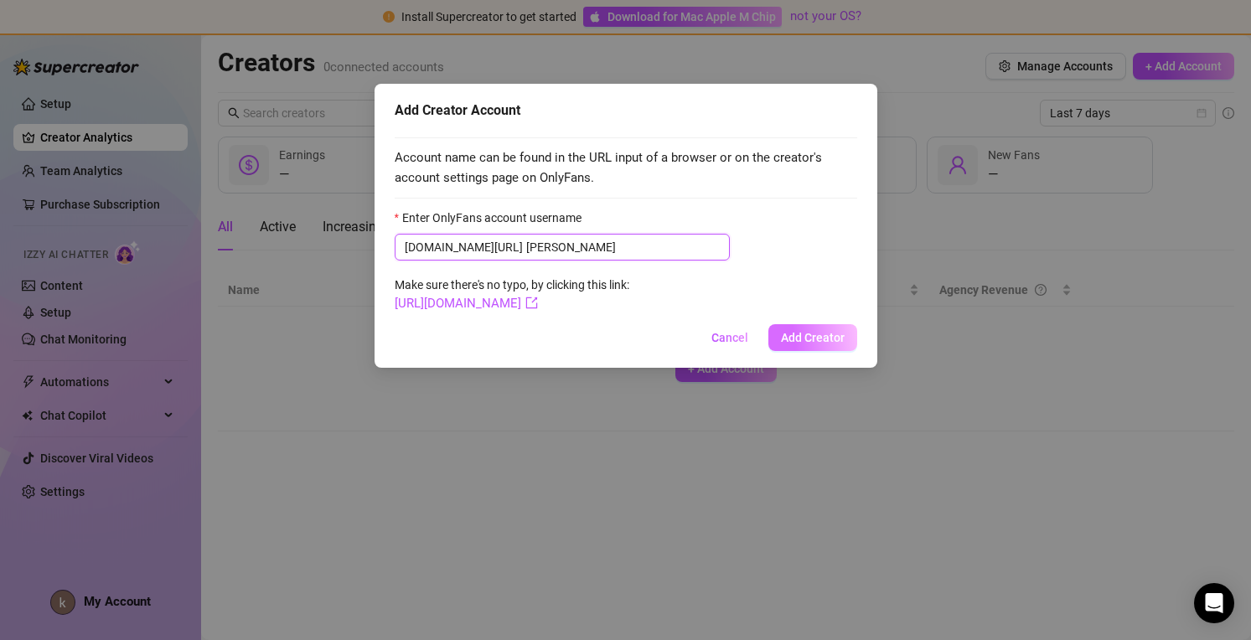
type input "[PERSON_NAME]"
click at [820, 336] on span "Add Creator" at bounding box center [813, 337] width 64 height 13
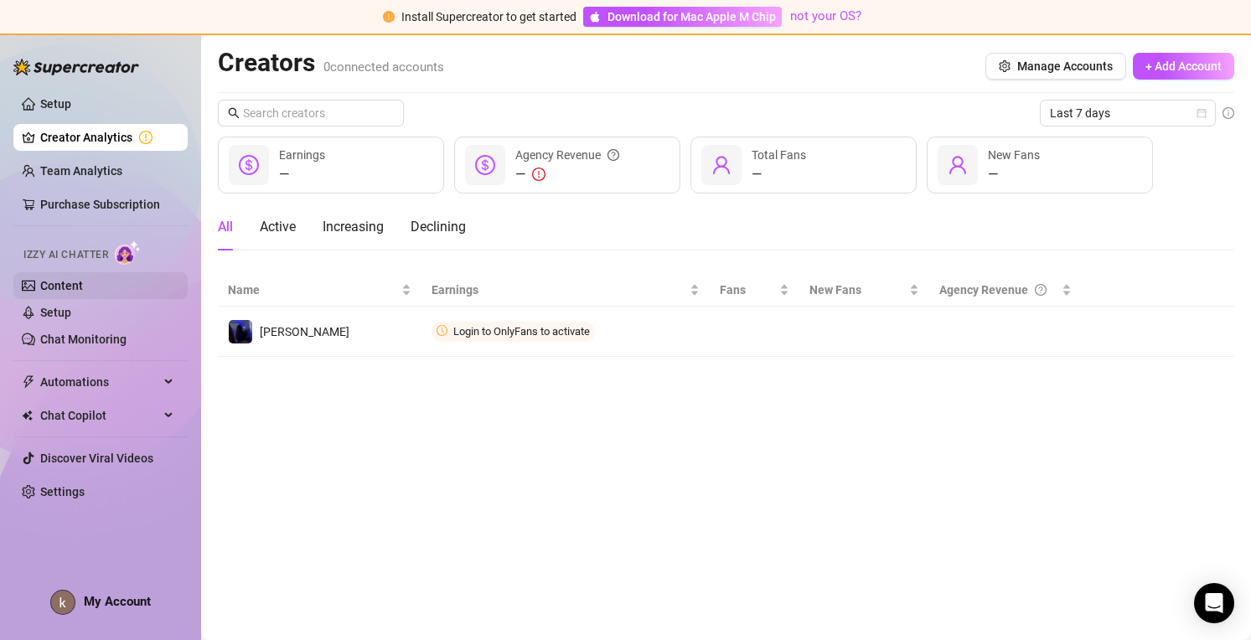
click at [83, 292] on link "Content" at bounding box center [61, 285] width 43 height 13
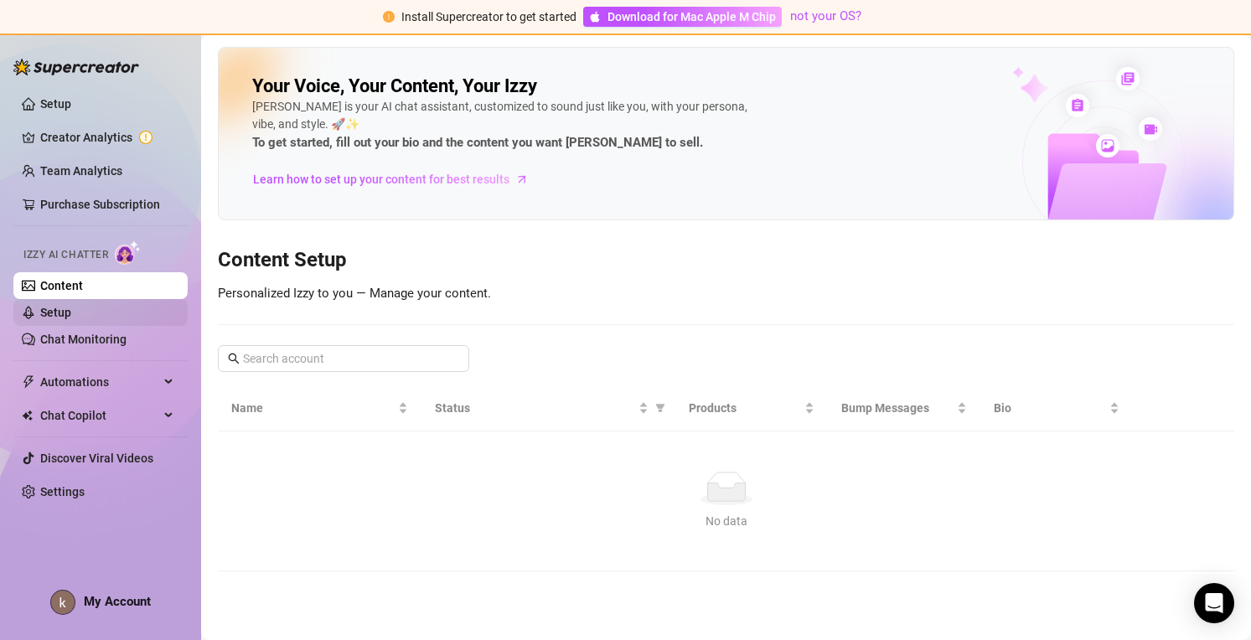
click at [71, 314] on link "Setup" at bounding box center [55, 312] width 31 height 13
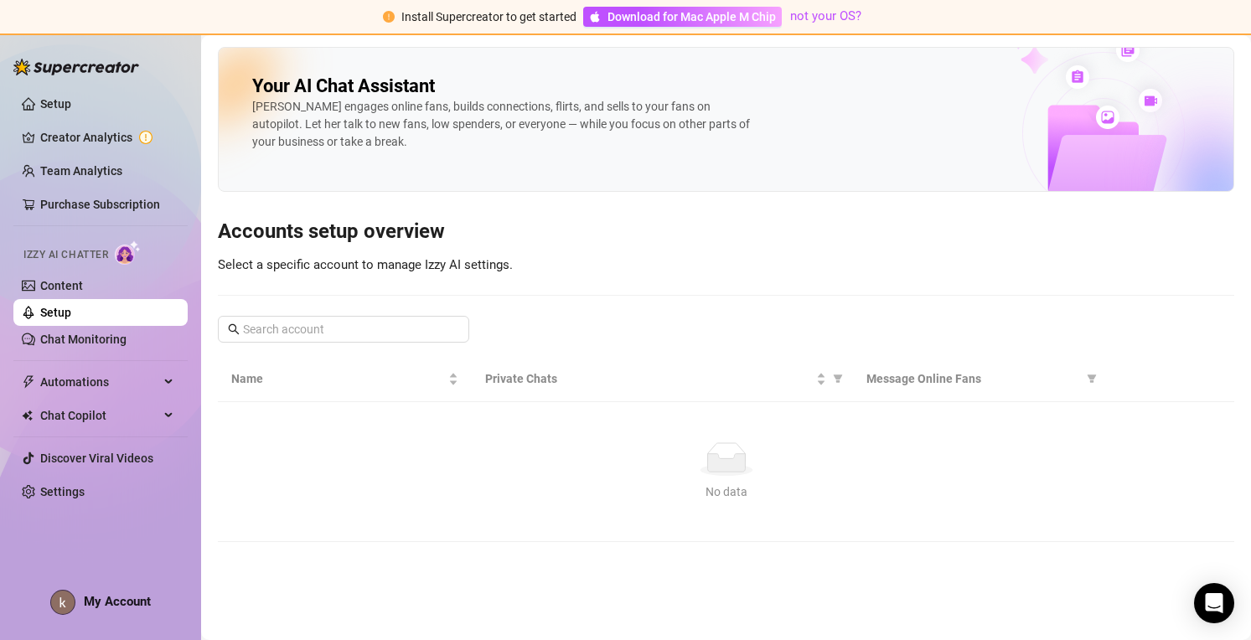
click at [675, 488] on div "No data" at bounding box center [726, 492] width 976 height 18
click at [1110, 124] on img at bounding box center [1104, 105] width 260 height 171
click at [387, 339] on span at bounding box center [343, 329] width 251 height 27
type input "i"
click at [80, 134] on link "Creator Analytics" at bounding box center [107, 137] width 134 height 27
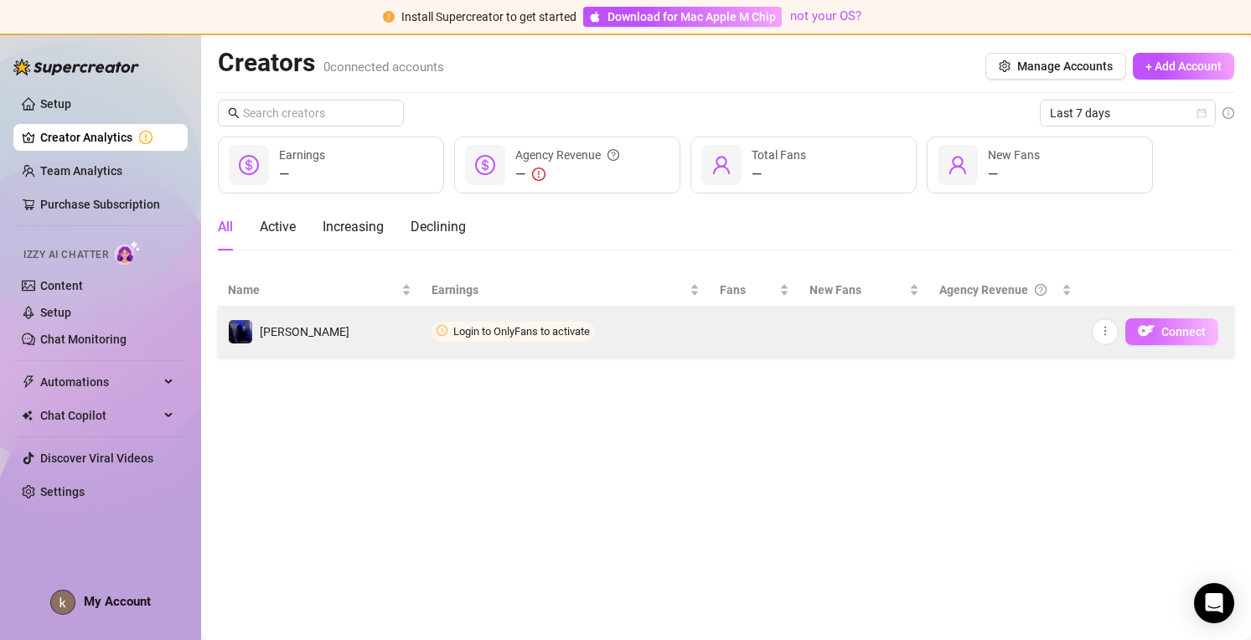
click at [1157, 325] on button "Connect" at bounding box center [1172, 331] width 93 height 27
click at [1185, 331] on span "Connect" at bounding box center [1184, 331] width 44 height 13
click at [1111, 332] on button "button" at bounding box center [1105, 331] width 27 height 27
click at [1159, 332] on button "Connect" at bounding box center [1172, 331] width 93 height 27
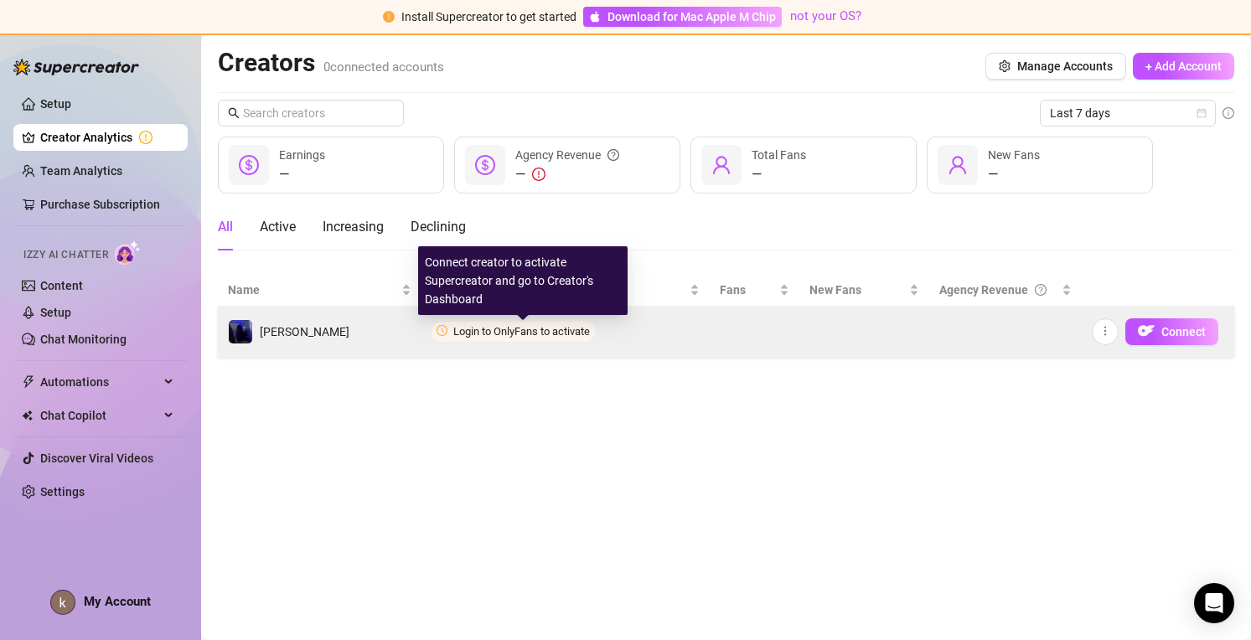
click at [571, 329] on span "Login to OnlyFans to activate" at bounding box center [521, 331] width 137 height 13
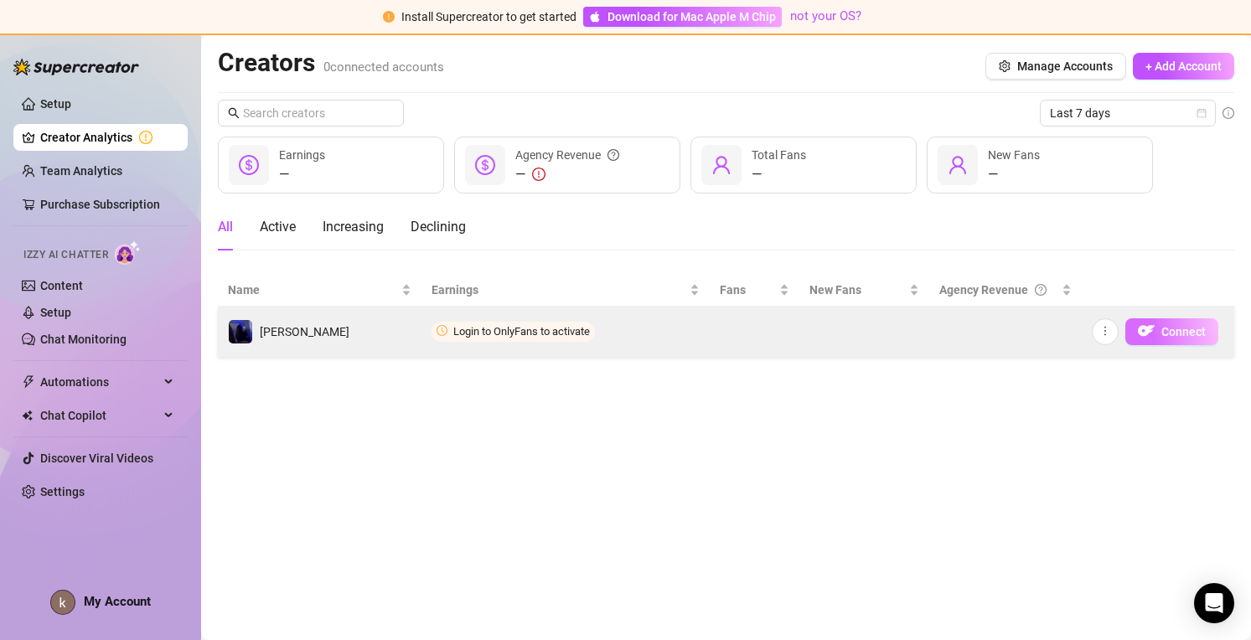
click at [1152, 333] on img "button" at bounding box center [1146, 331] width 17 height 17
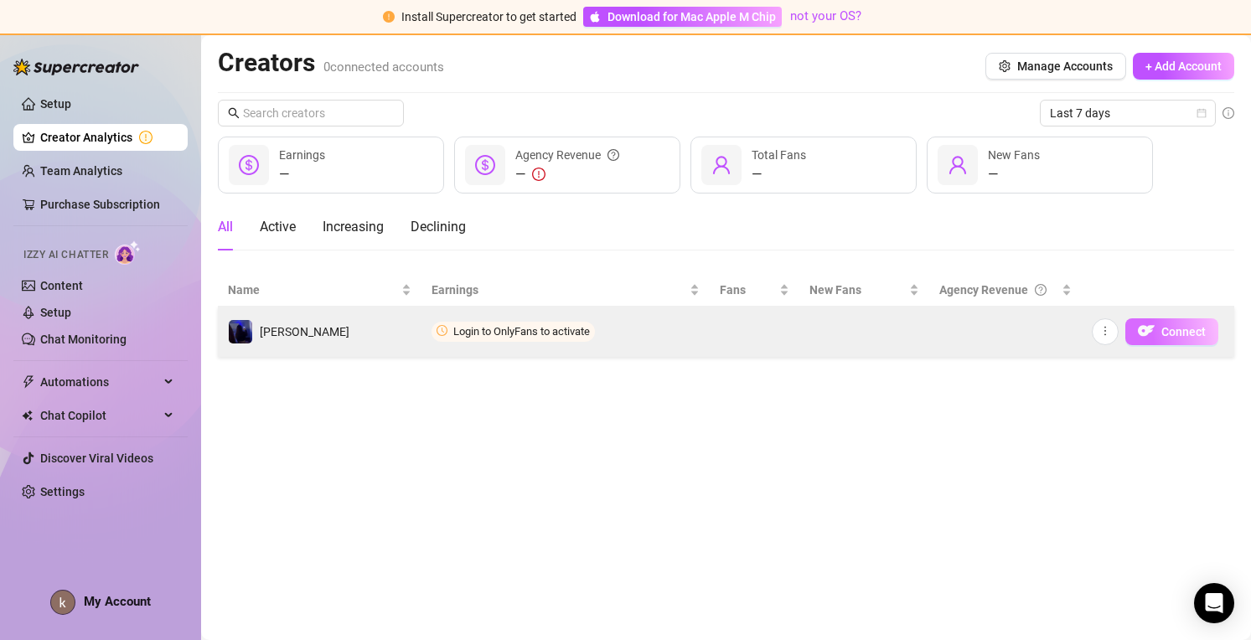
click at [1152, 333] on img "button" at bounding box center [1146, 331] width 17 height 17
